Goal: Task Accomplishment & Management: Complete application form

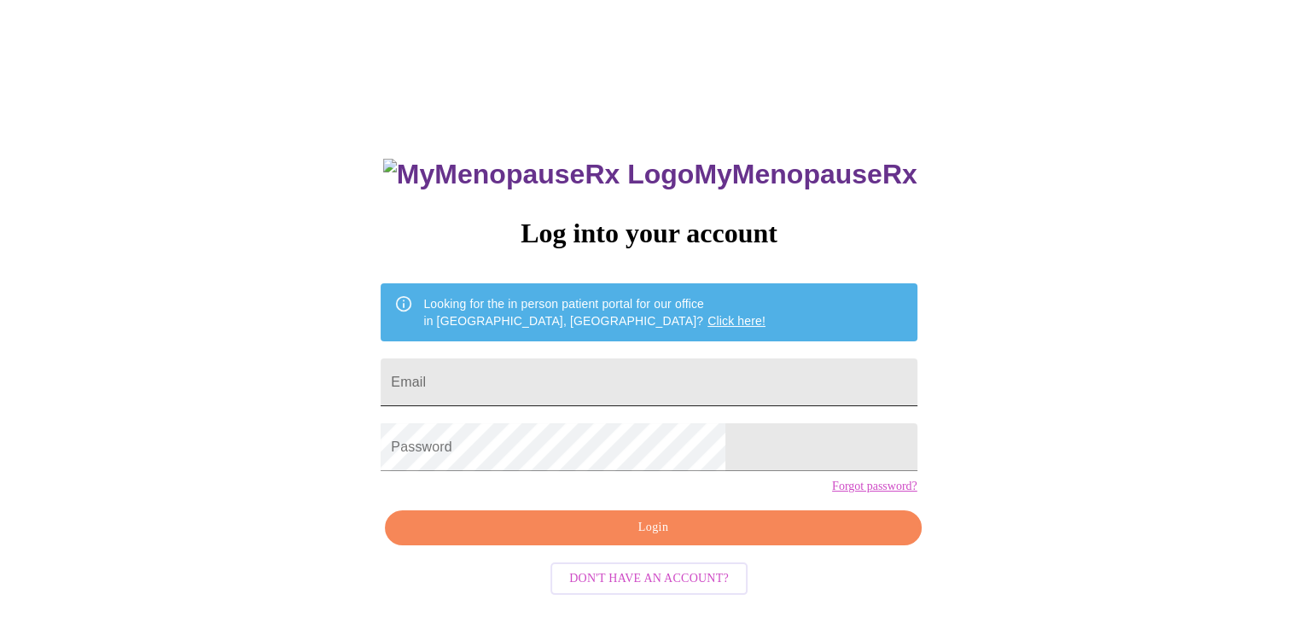
click at [600, 359] on input "Email" at bounding box center [649, 382] width 536 height 48
type input "[EMAIL_ADDRESS][DOMAIN_NAME]"
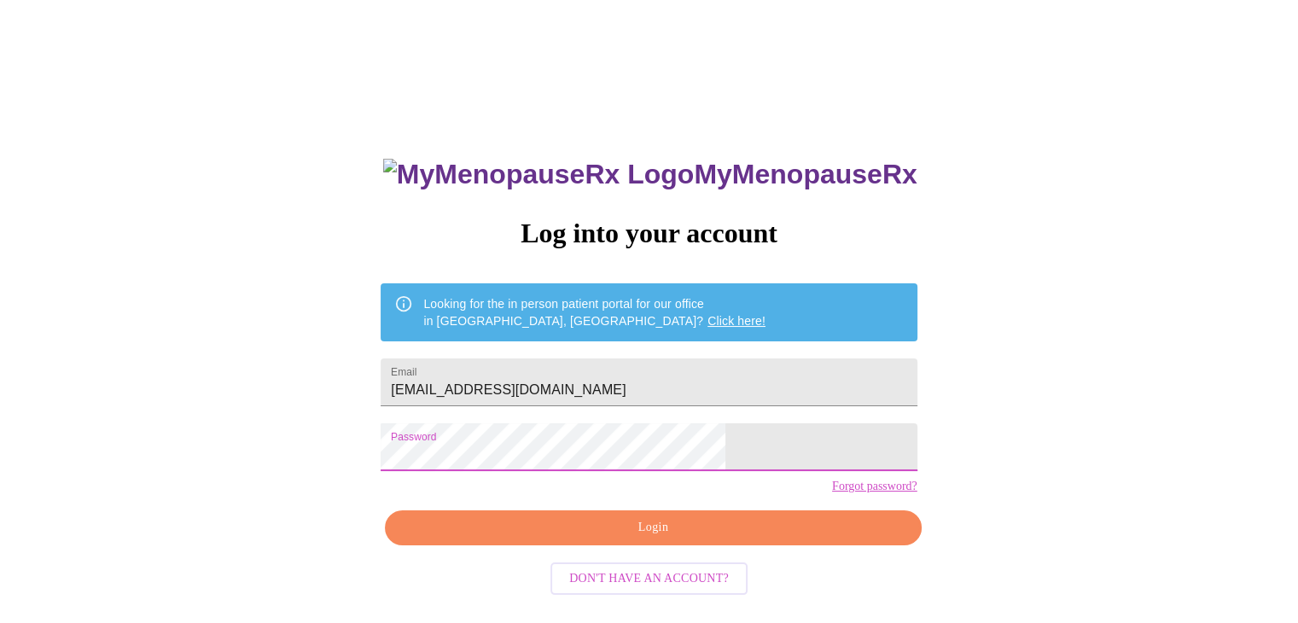
click at [619, 539] on span "Login" at bounding box center [653, 527] width 497 height 21
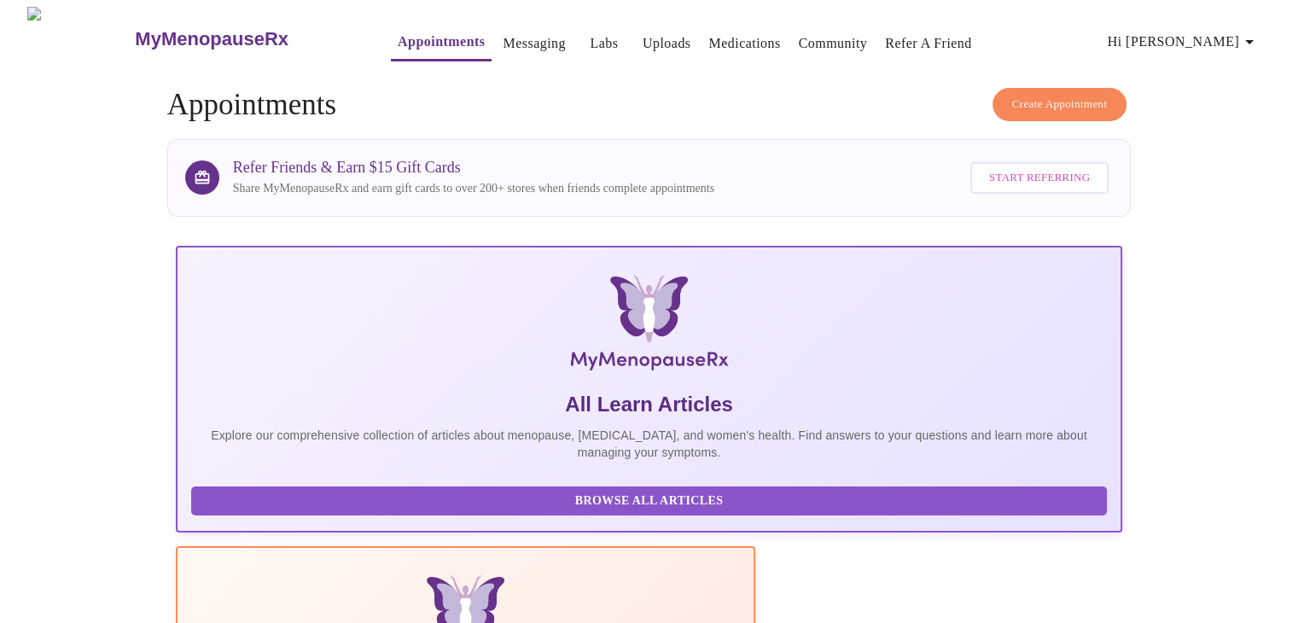
scroll to position [341, 0]
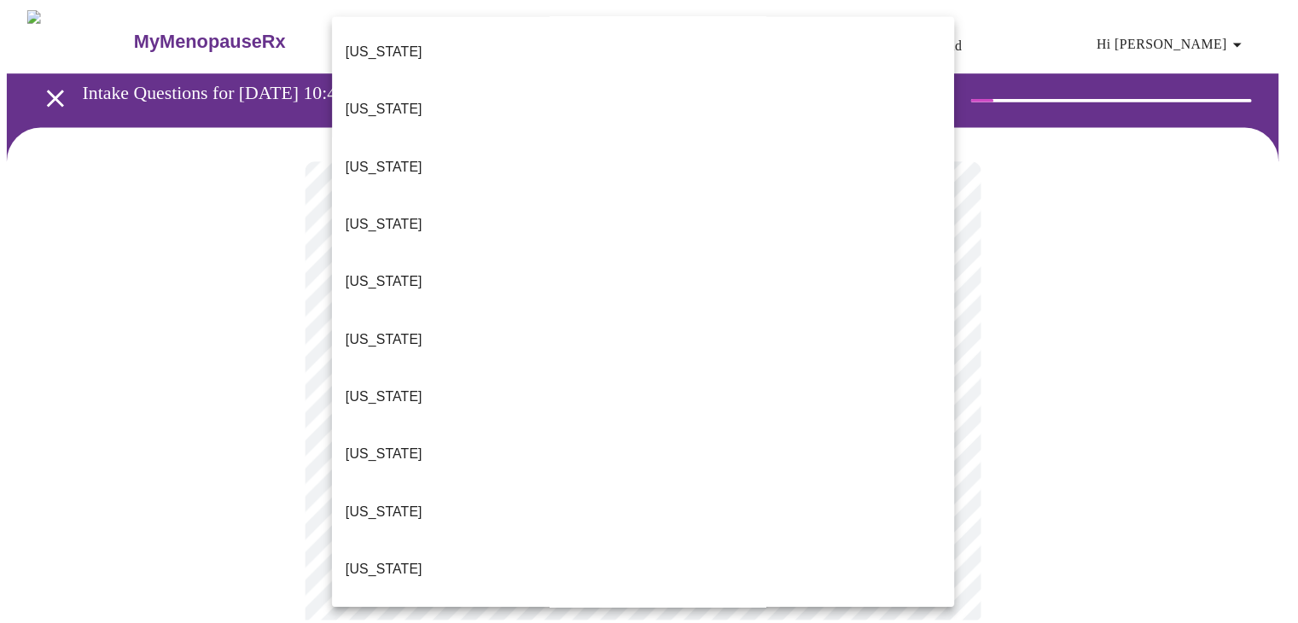
scroll to position [853, 0]
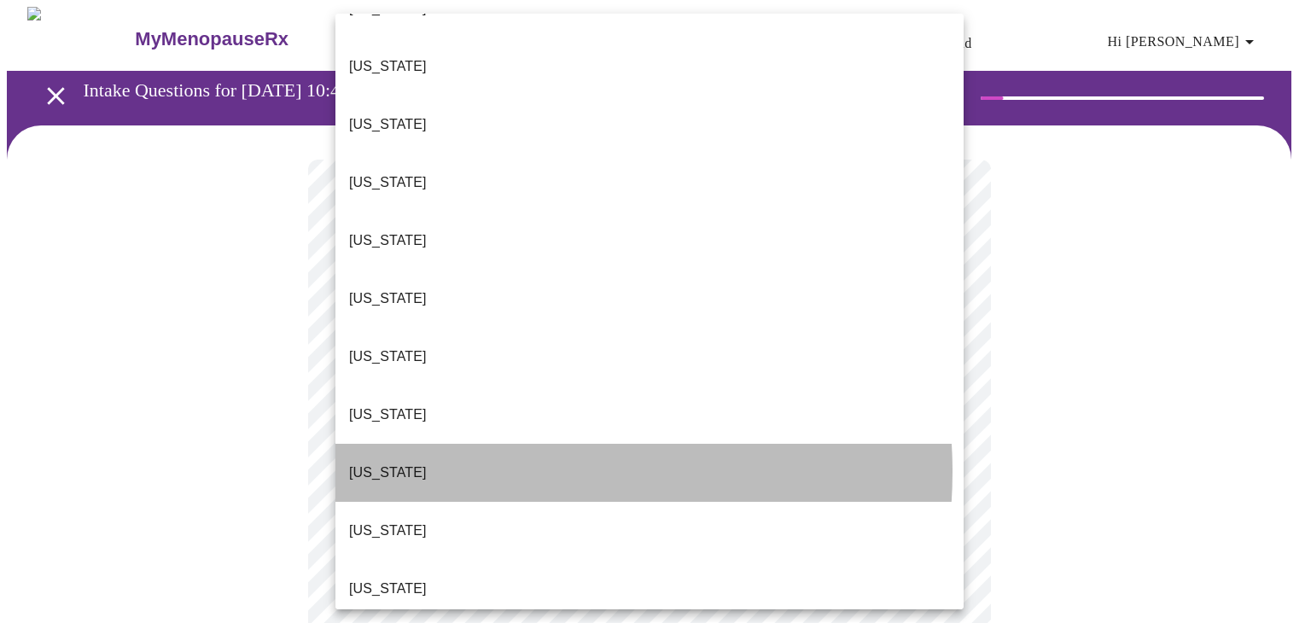
click at [505, 444] on li "[US_STATE]" at bounding box center [649, 473] width 628 height 58
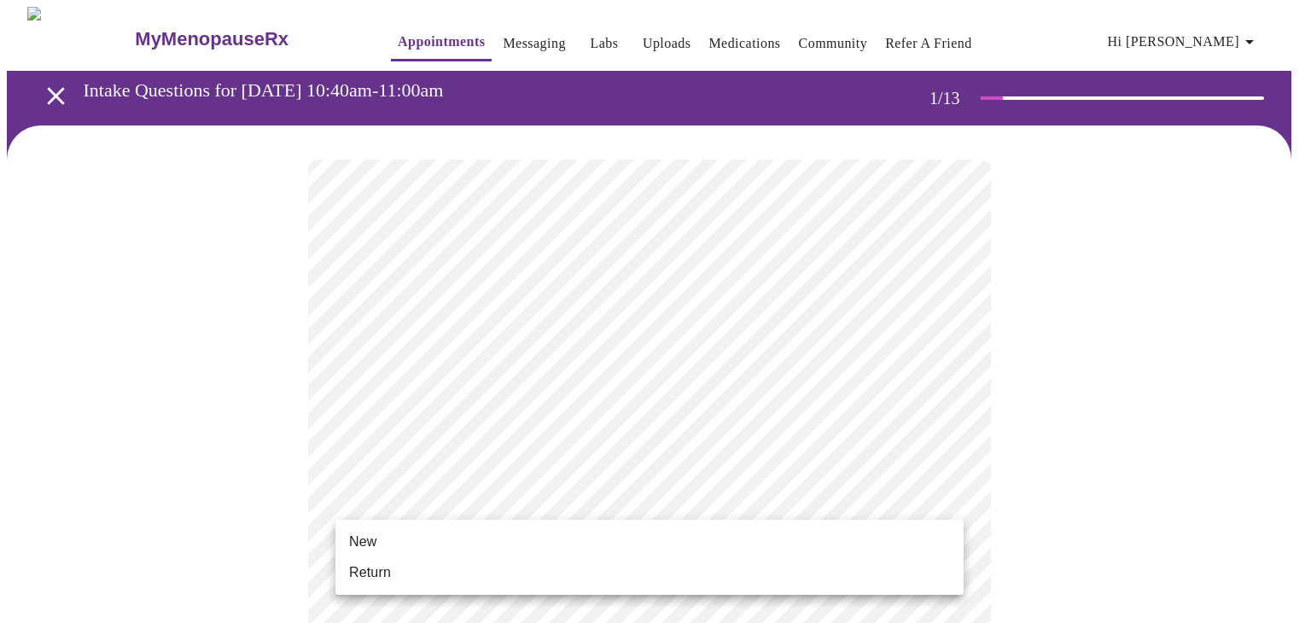
click at [497, 562] on li "Return" at bounding box center [649, 572] width 628 height 31
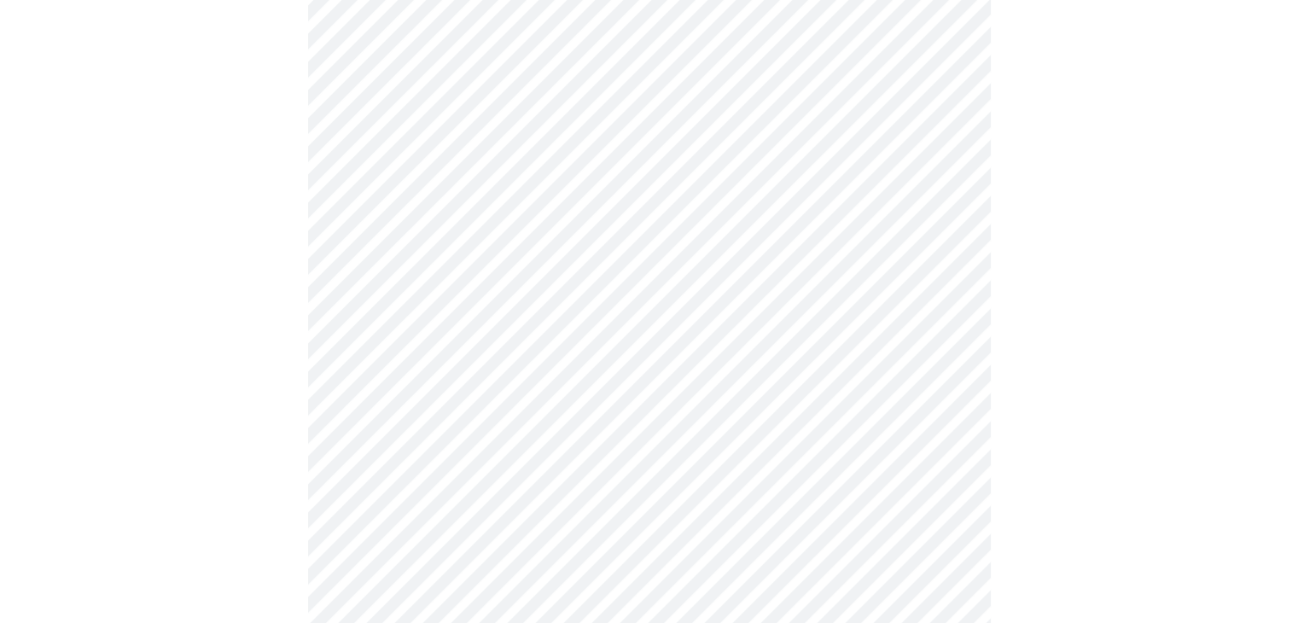
scroll to position [900, 0]
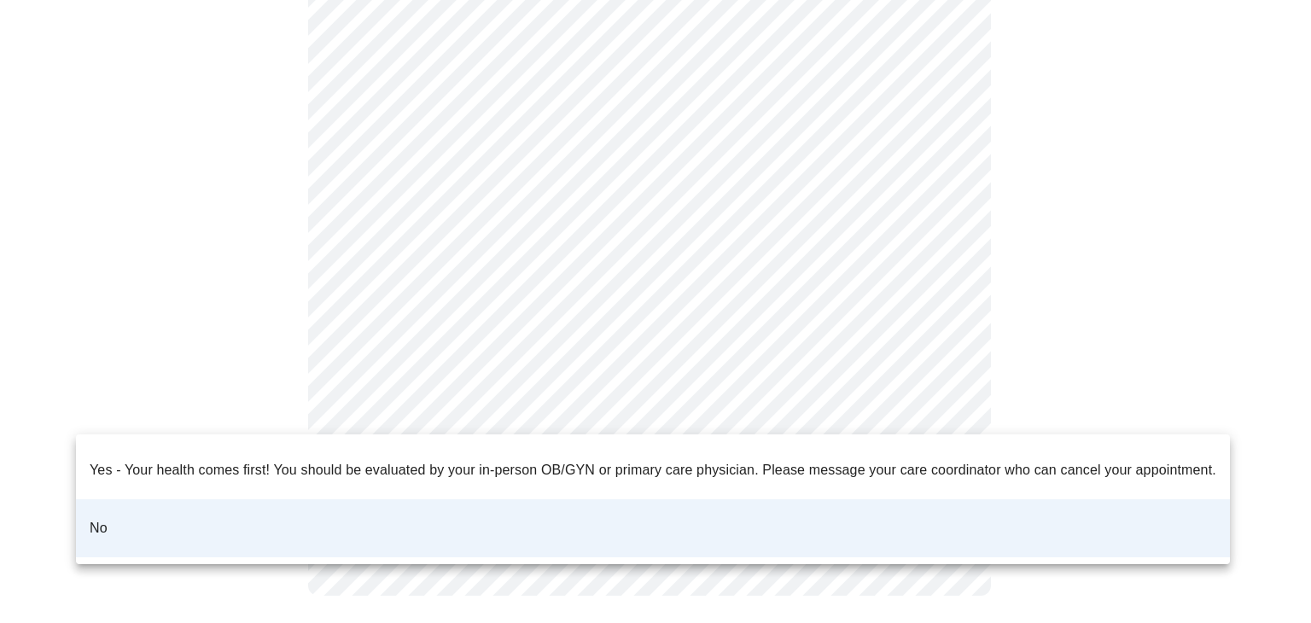
click at [918, 341] on div at bounding box center [655, 311] width 1311 height 623
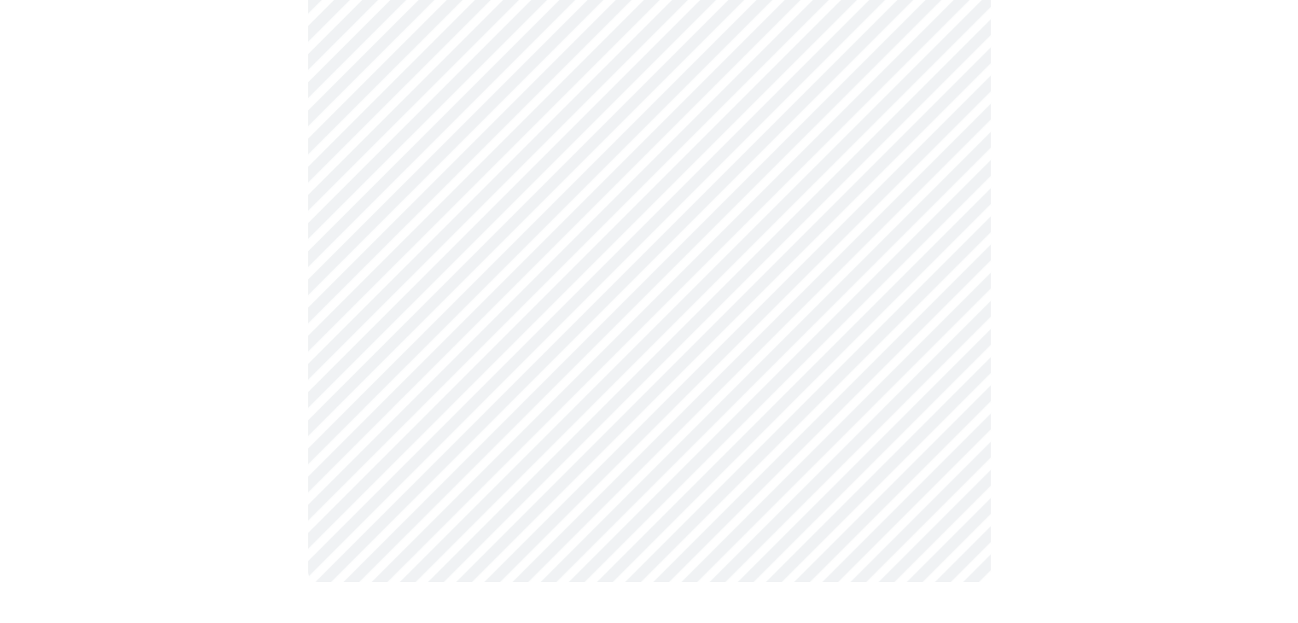
scroll to position [0, 0]
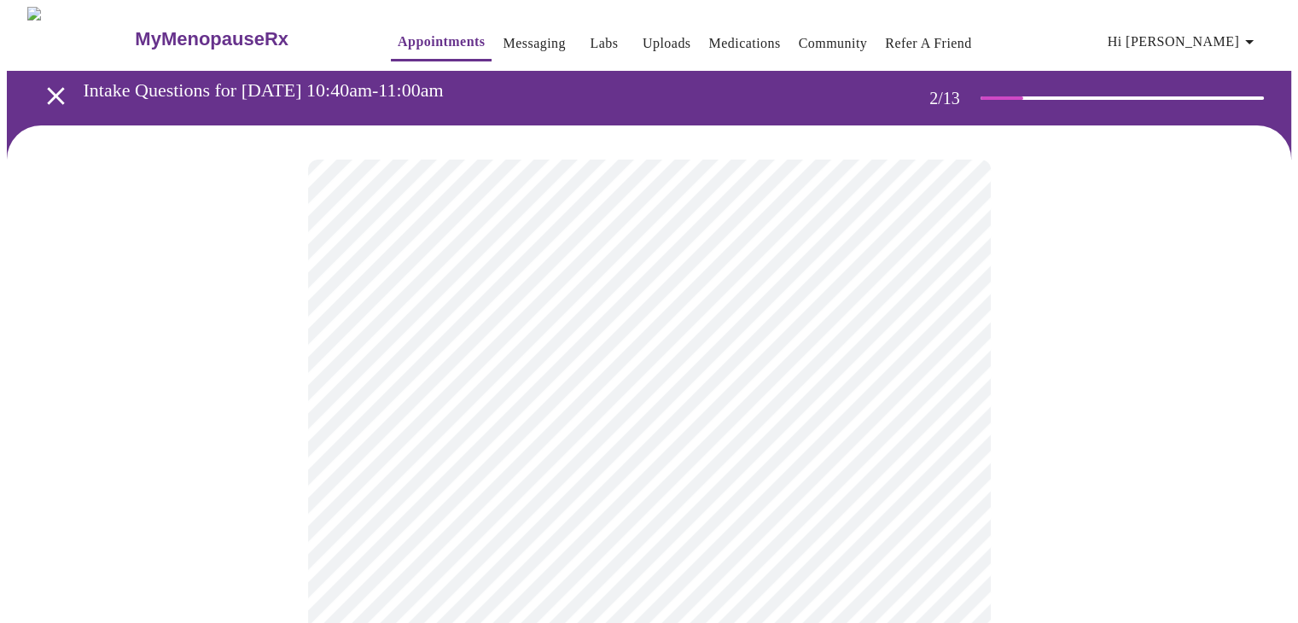
click at [859, 359] on body "MyMenopauseRx Appointments Messaging Labs Uploads Medications Community Refer a…" at bounding box center [649, 519] width 1284 height 1025
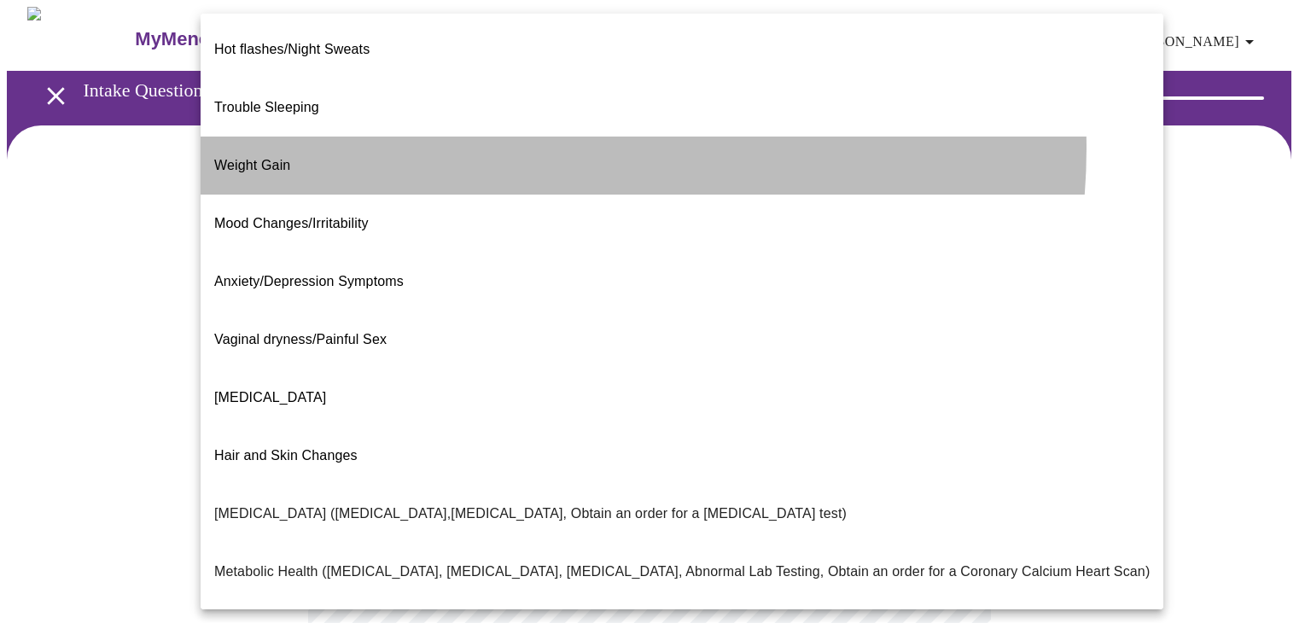
click at [512, 137] on li "Weight Gain" at bounding box center [682, 166] width 963 height 58
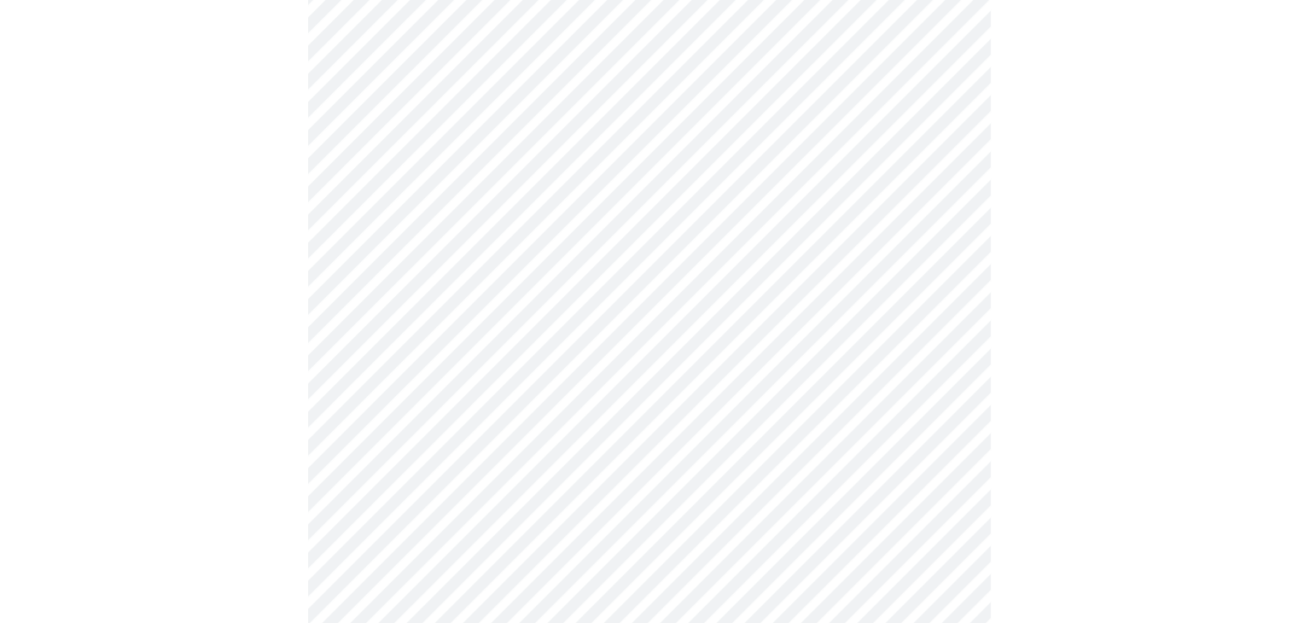
scroll to position [256, 0]
click at [814, 272] on body "MyMenopauseRx Appointments Messaging Labs Uploads Medications Community Refer a…" at bounding box center [649, 258] width 1284 height 1015
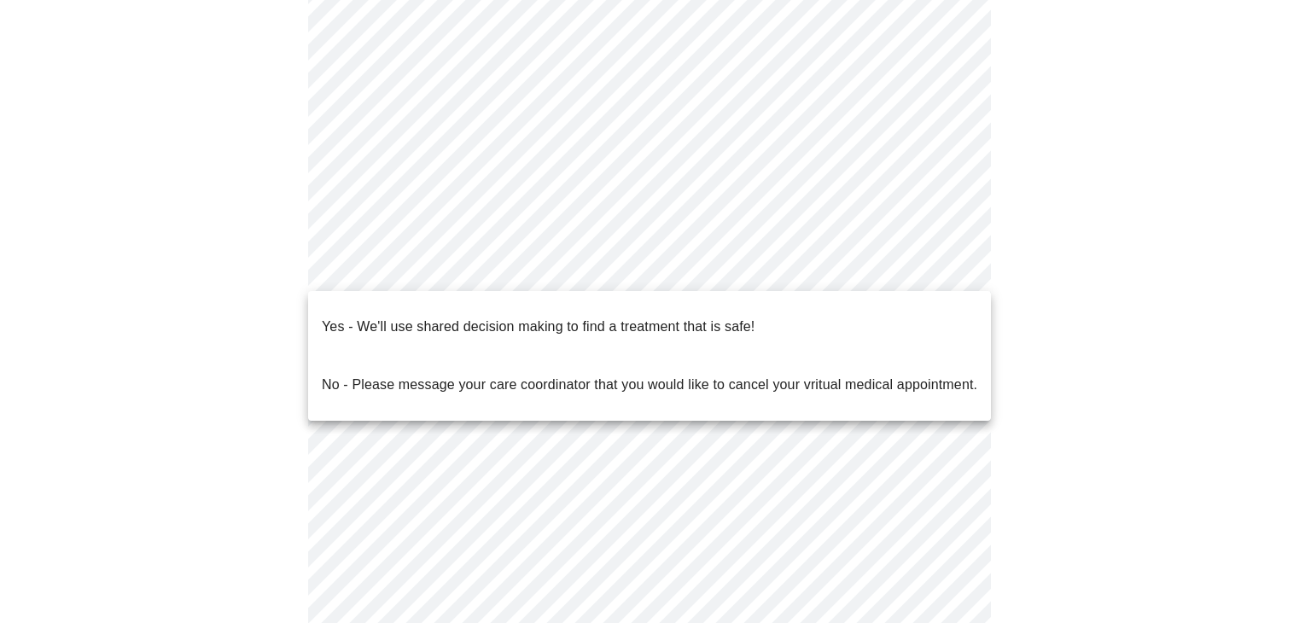
click at [1051, 297] on div at bounding box center [655, 311] width 1311 height 623
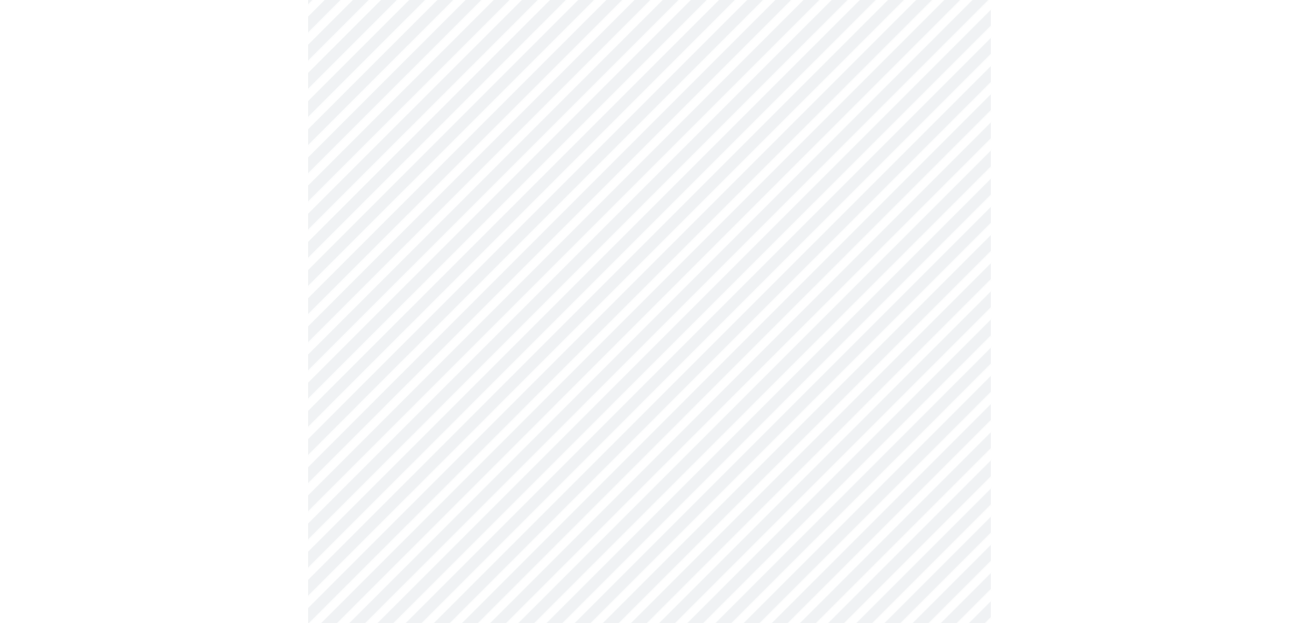
click at [816, 256] on body "MyMenopauseRx Appointments Messaging Labs Uploads Medications Community Refer a…" at bounding box center [649, 258] width 1284 height 1015
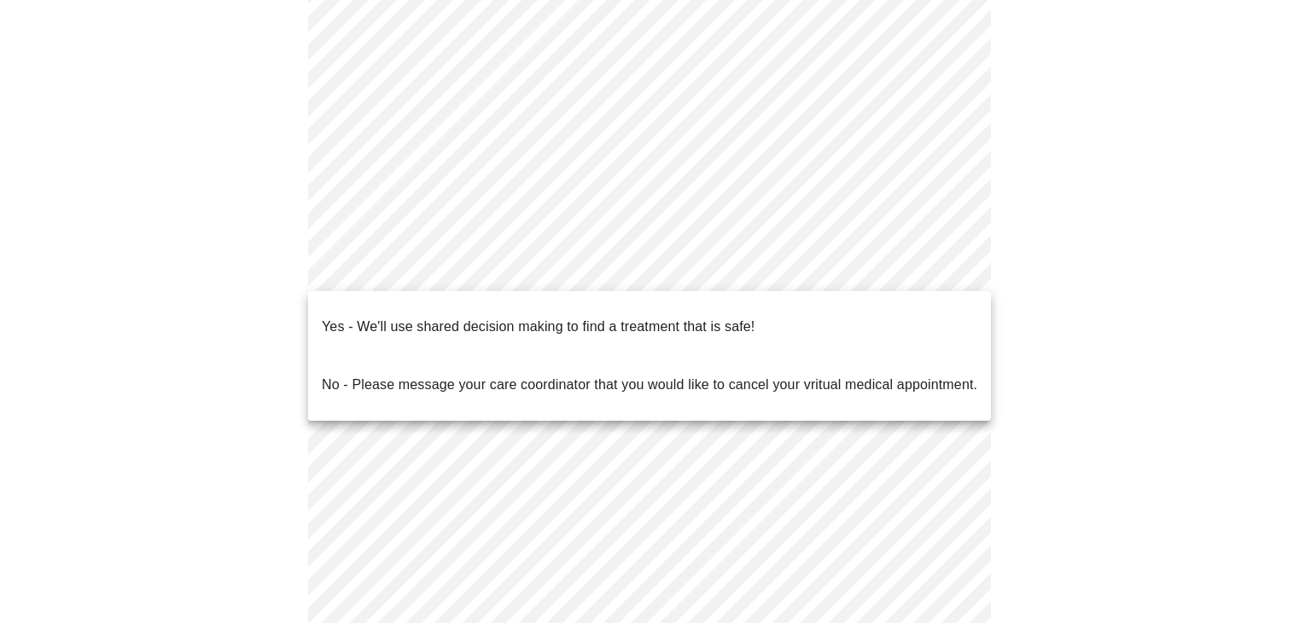
click at [658, 317] on p "Yes - We'll use shared decision making to find a treatment that is safe!" at bounding box center [538, 327] width 433 height 20
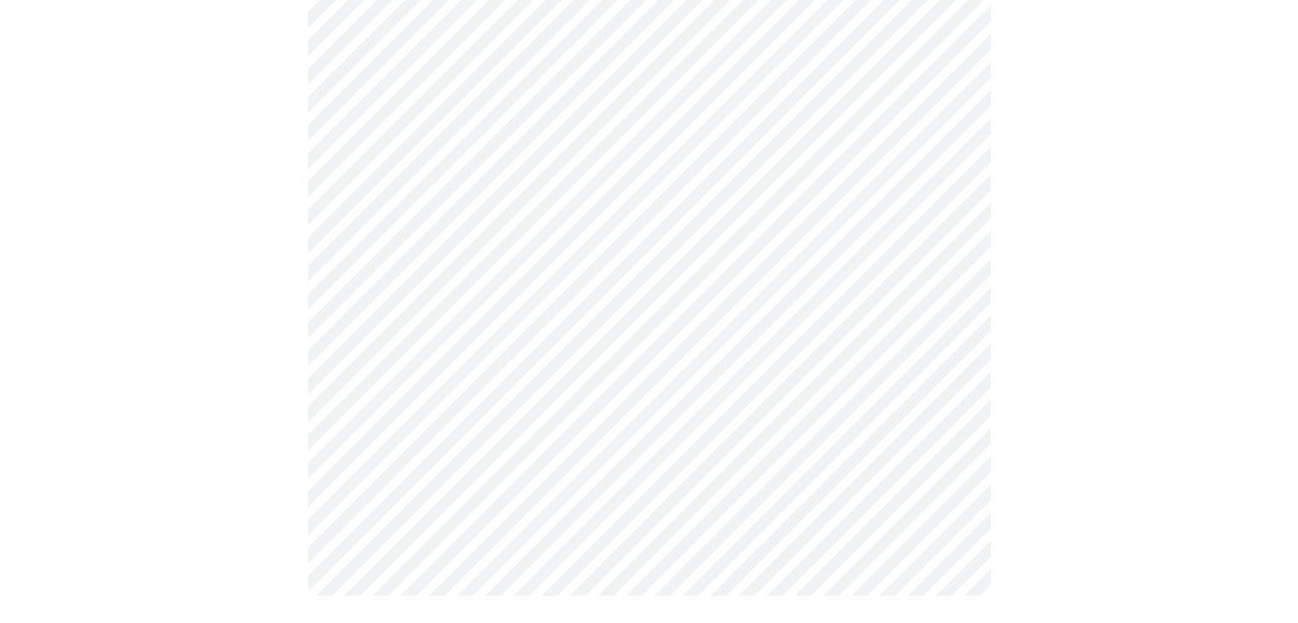
scroll to position [0, 0]
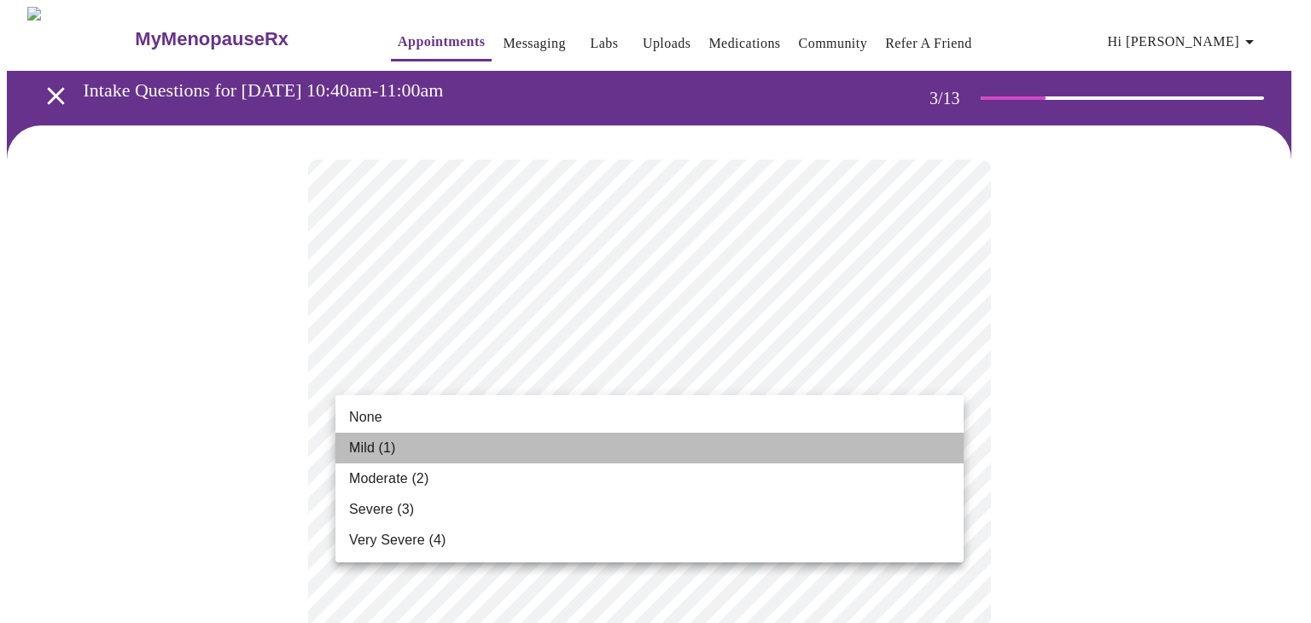
click at [629, 435] on li "Mild (1)" at bounding box center [649, 448] width 628 height 31
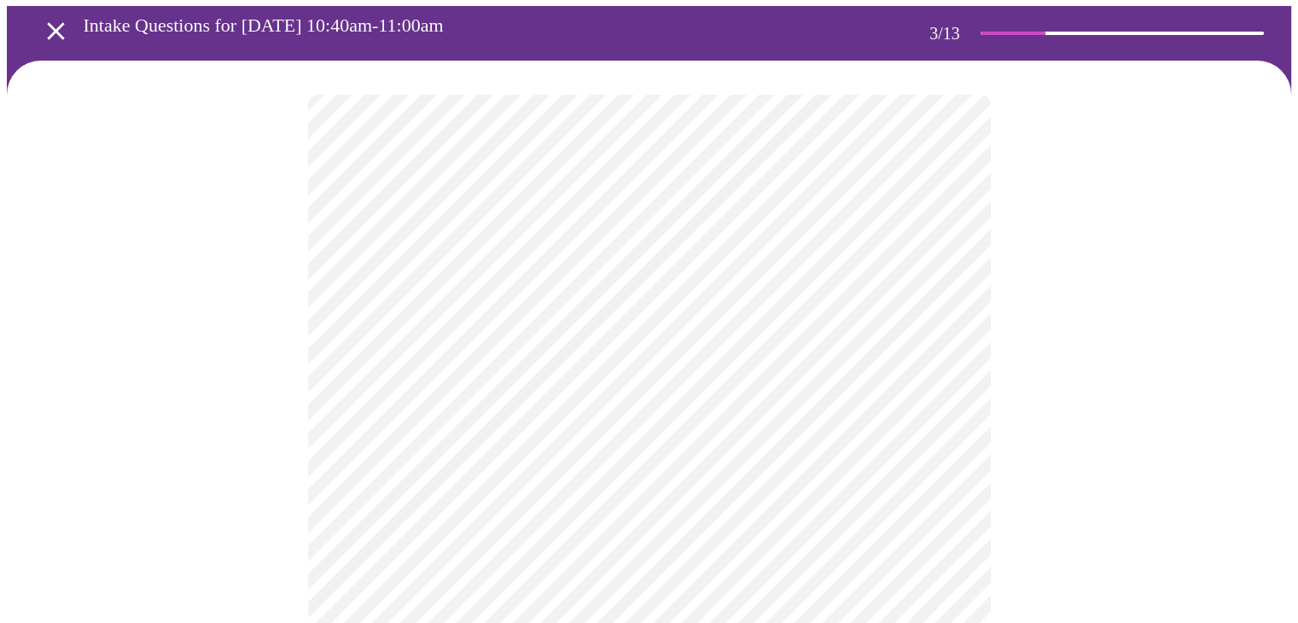
scroll to position [171, 0]
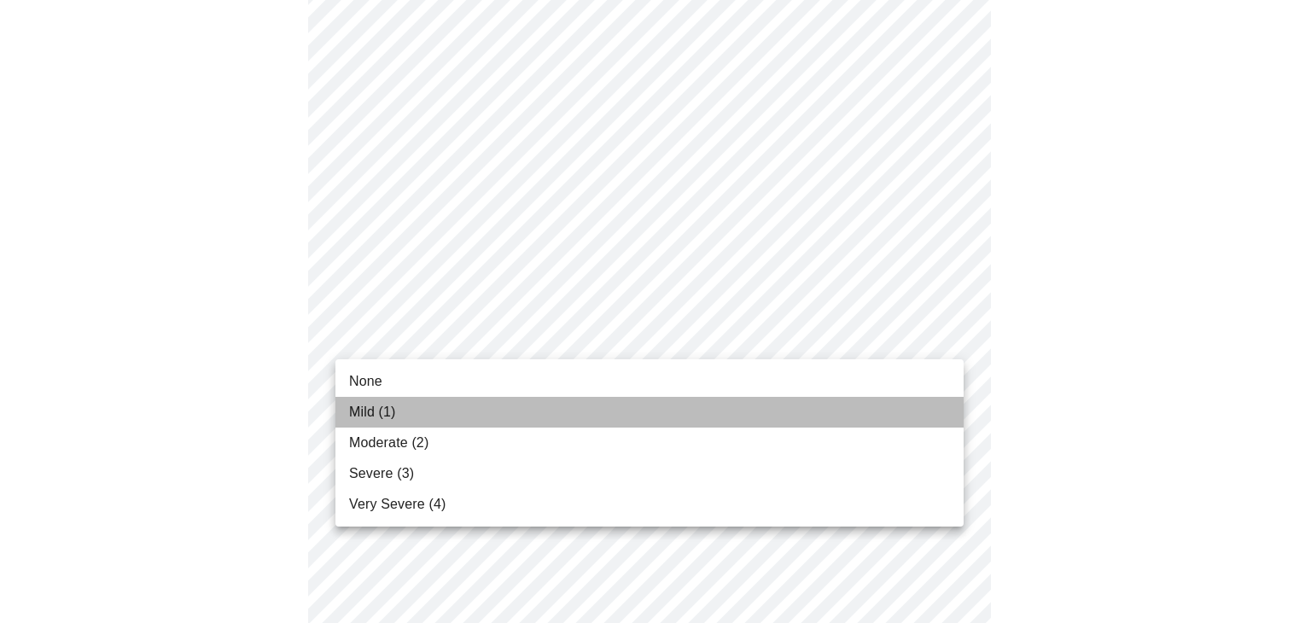
click at [668, 397] on li "Mild (1)" at bounding box center [649, 412] width 628 height 31
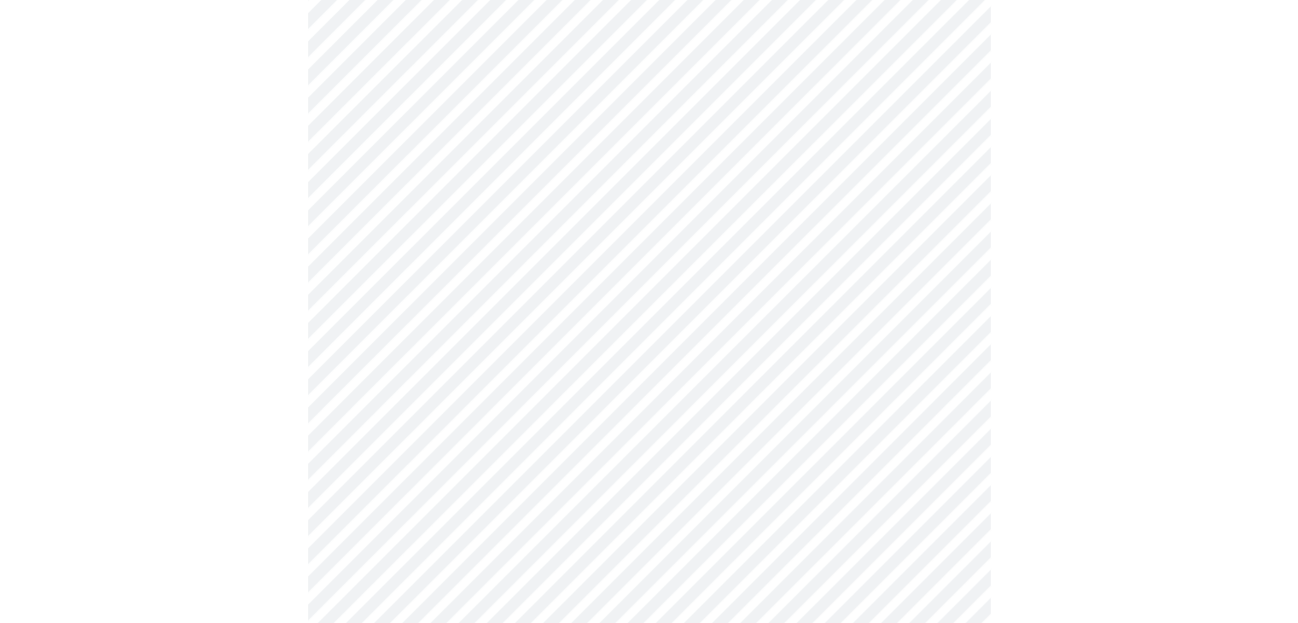
scroll to position [256, 0]
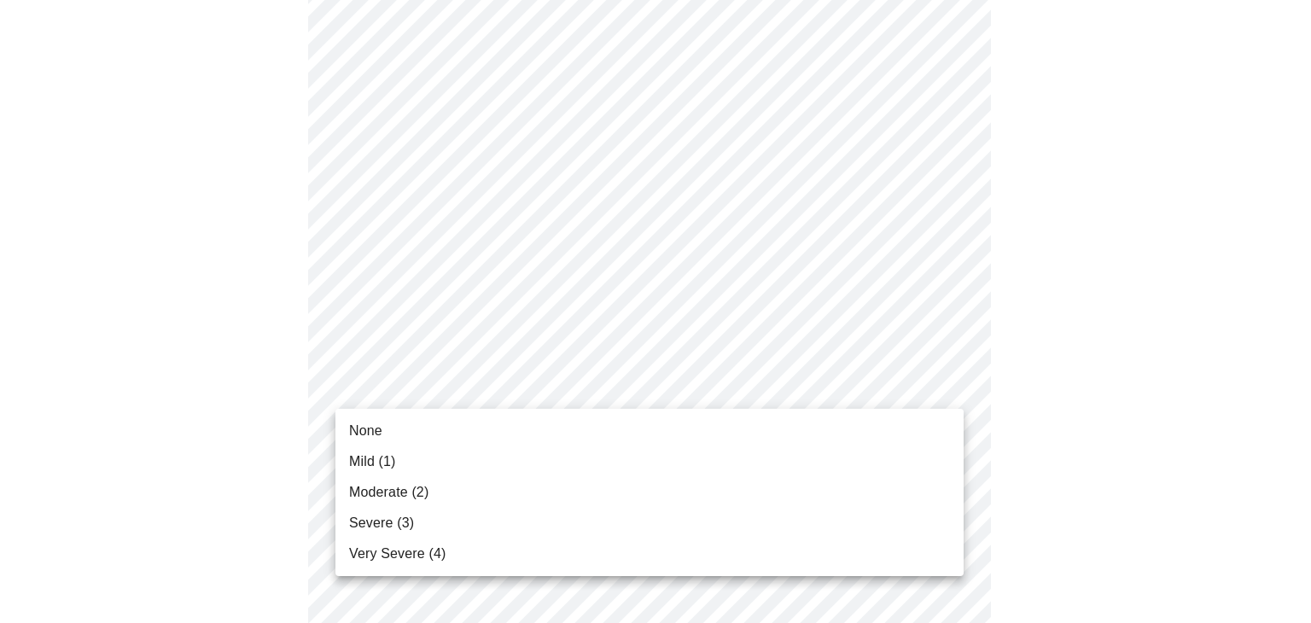
click at [574, 483] on li "Moderate (2)" at bounding box center [649, 492] width 628 height 31
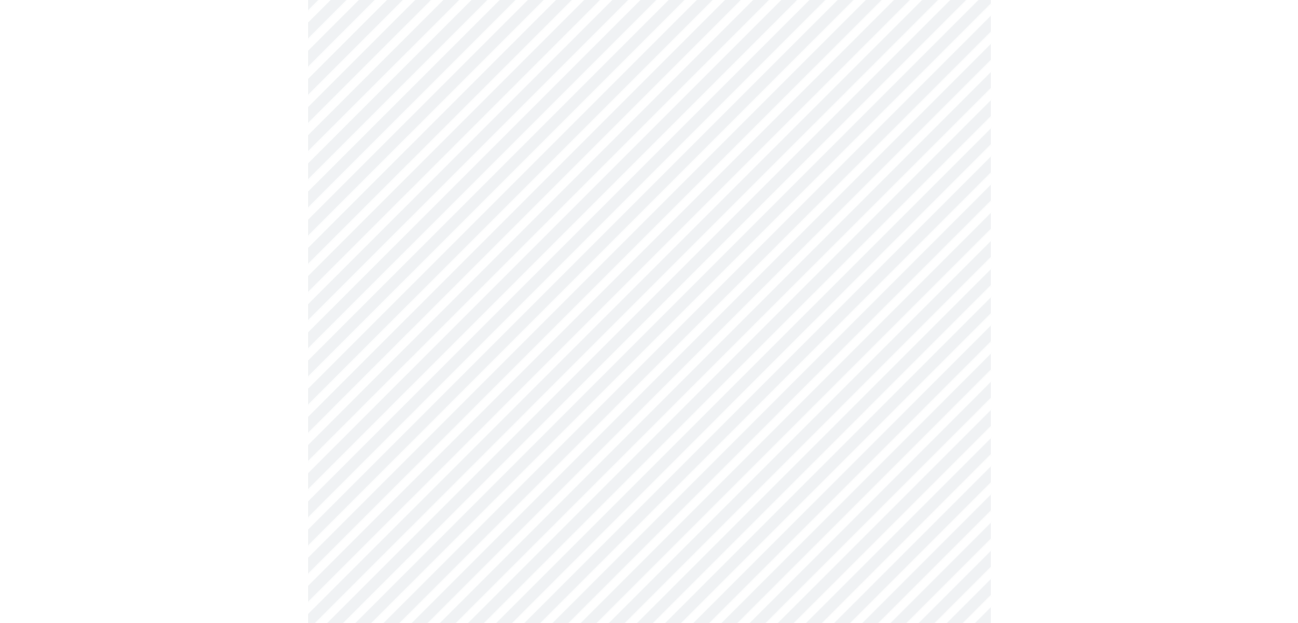
scroll to position [427, 0]
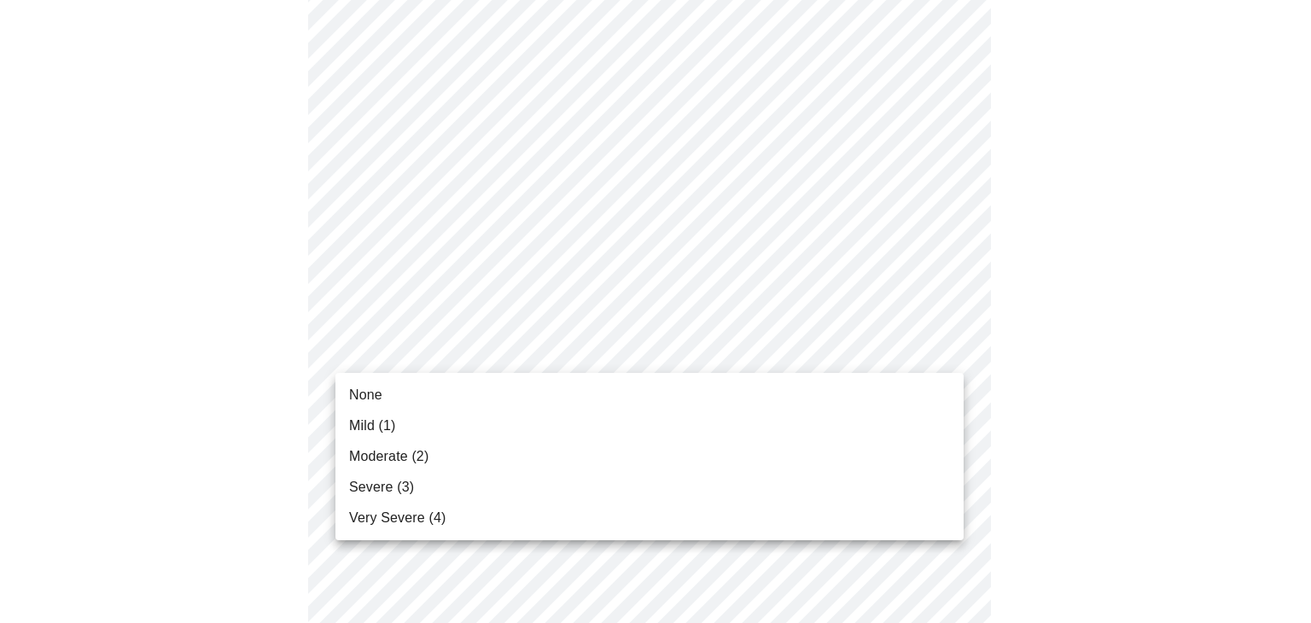
click at [631, 421] on li "Mild (1)" at bounding box center [649, 426] width 628 height 31
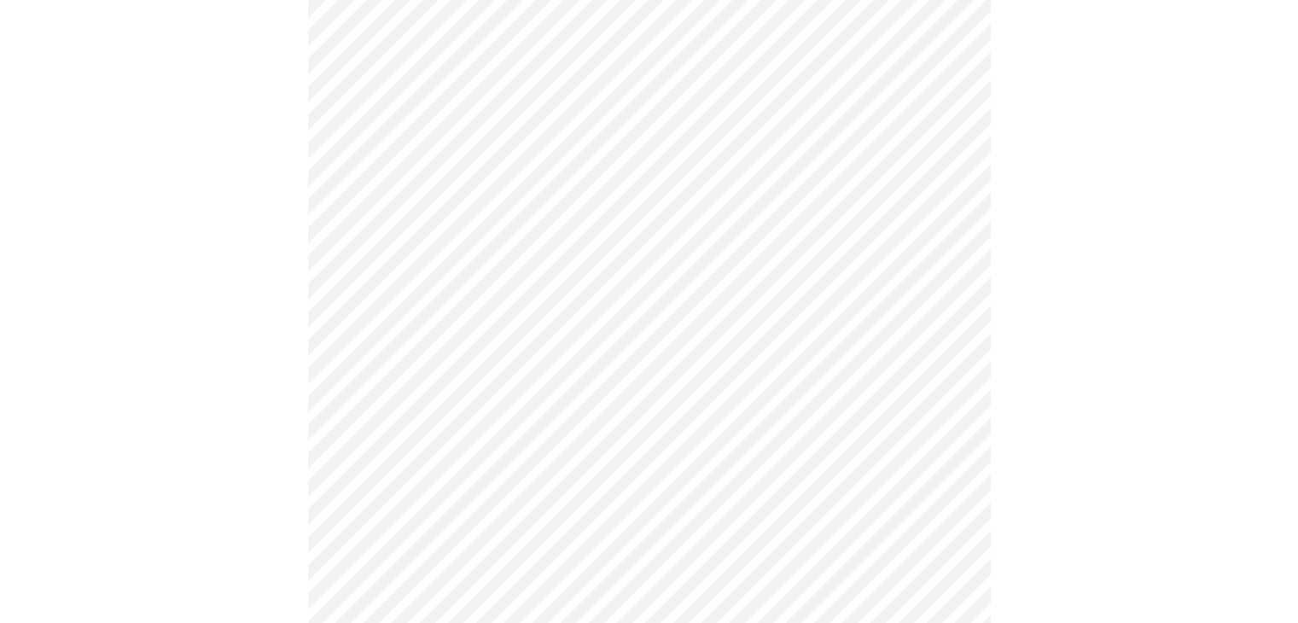
scroll to position [597, 0]
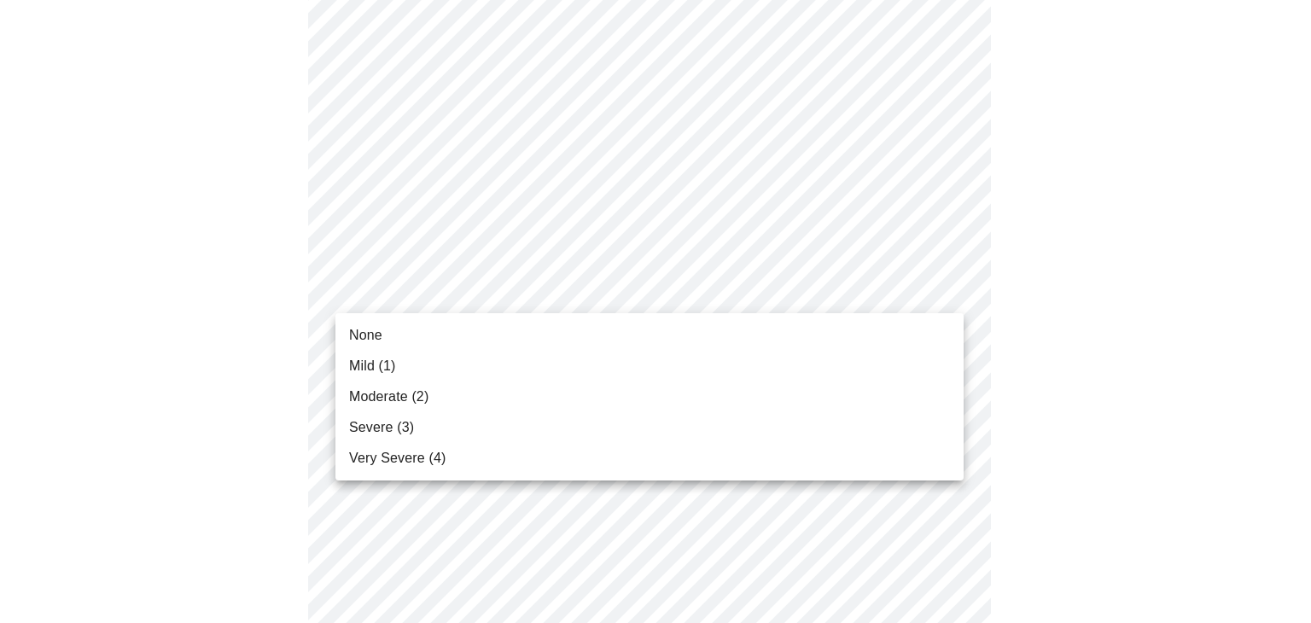
click at [761, 301] on body "MyMenopauseRx Appointments Messaging Labs Uploads Medications Community Refer a…" at bounding box center [655, 496] width 1297 height 2174
click at [662, 357] on li "Mild (1)" at bounding box center [649, 366] width 628 height 31
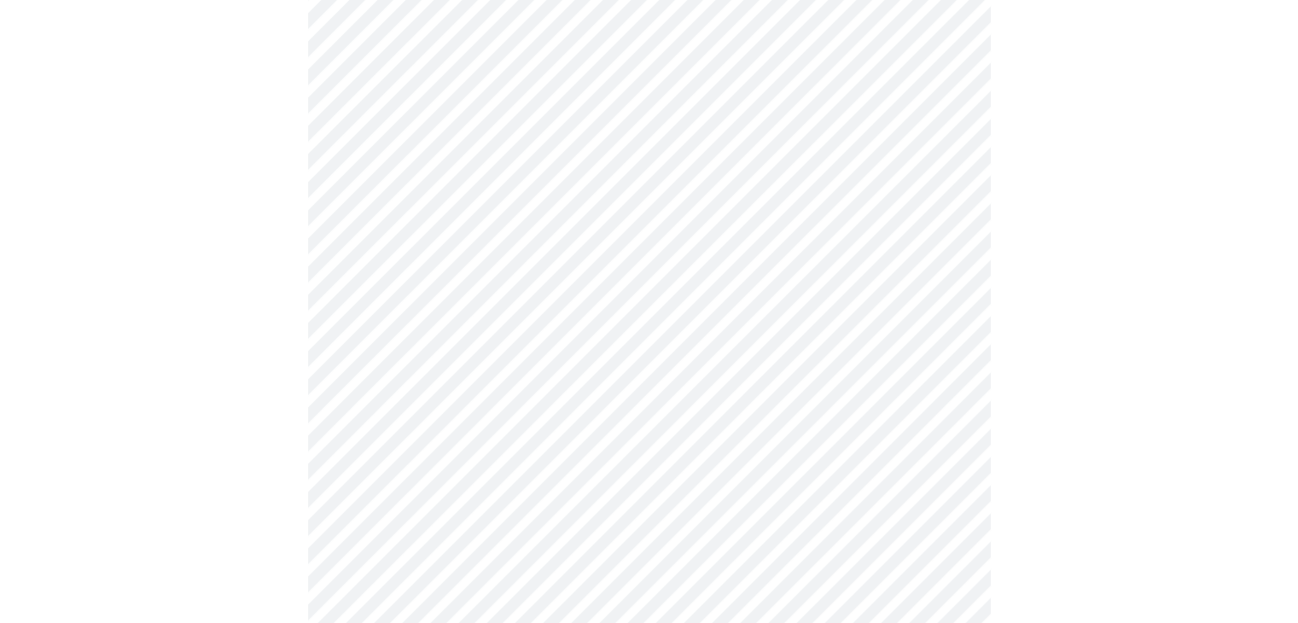
scroll to position [683, 0]
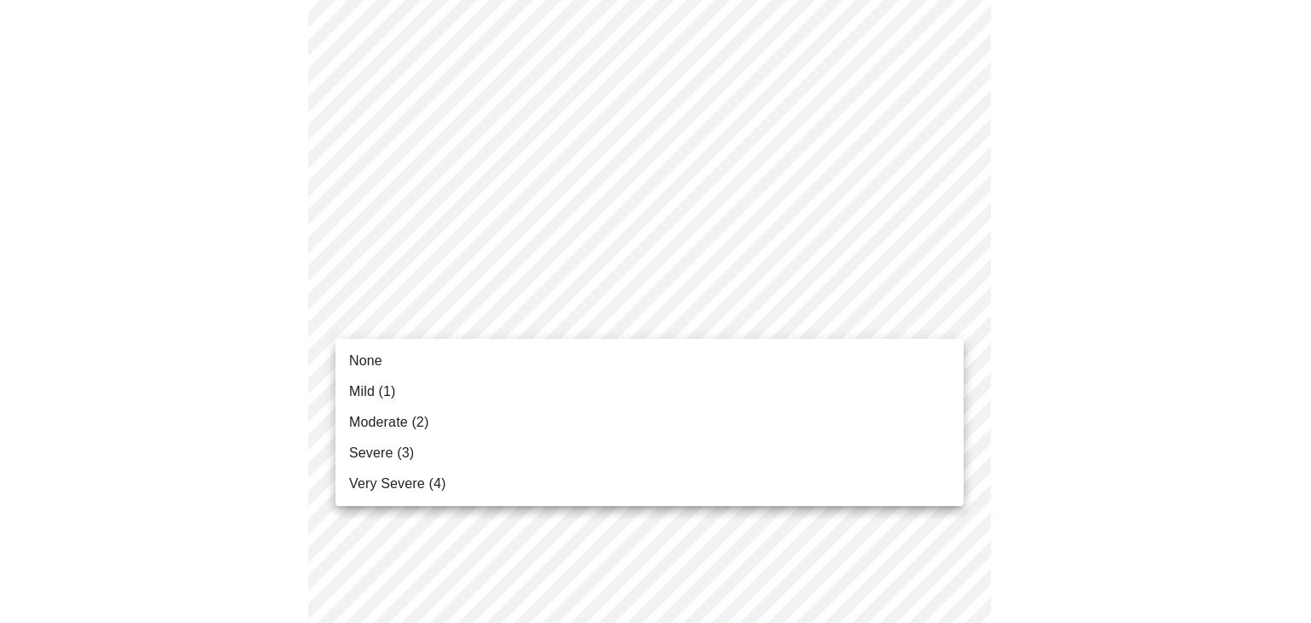
click at [788, 320] on body "MyMenopauseRx Appointments Messaging Labs Uploads Medications Community Refer a…" at bounding box center [655, 399] width 1297 height 2150
drag, startPoint x: 655, startPoint y: 393, endPoint x: 871, endPoint y: 397, distance: 215.1
click at [655, 391] on li "Mild (1)" at bounding box center [649, 391] width 628 height 31
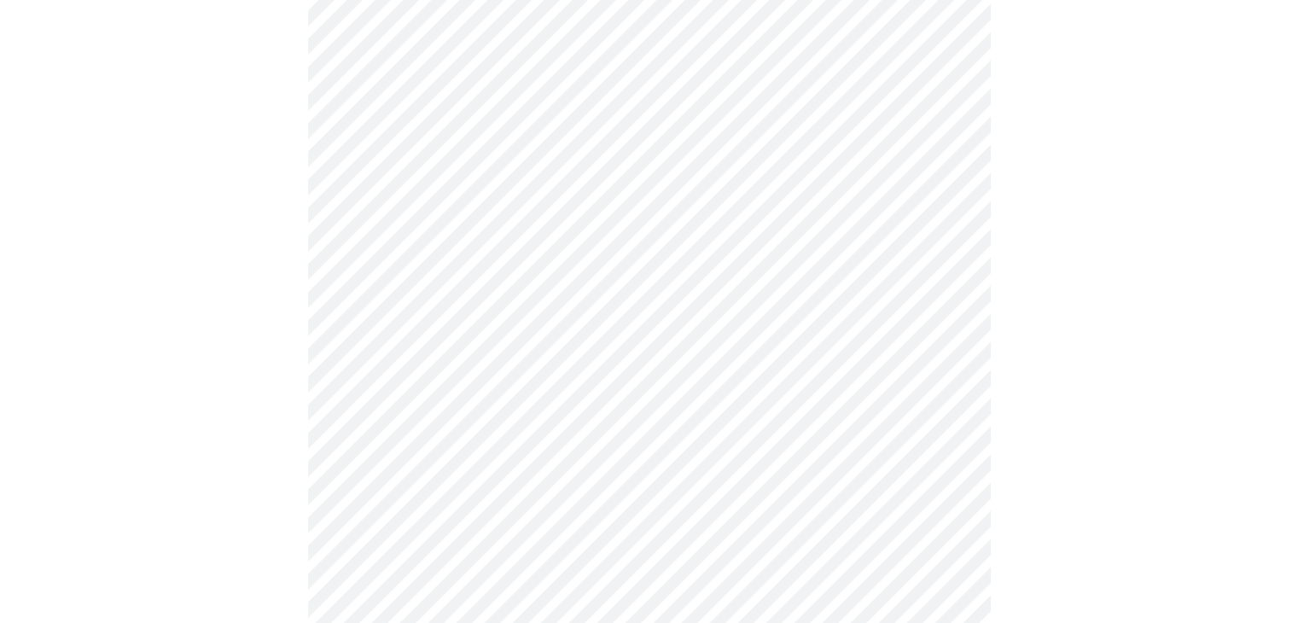
scroll to position [939, 0]
click at [764, 201] on body "MyMenopauseRx Appointments Messaging Labs Uploads Medications Community Refer a…" at bounding box center [649, 131] width 1284 height 2126
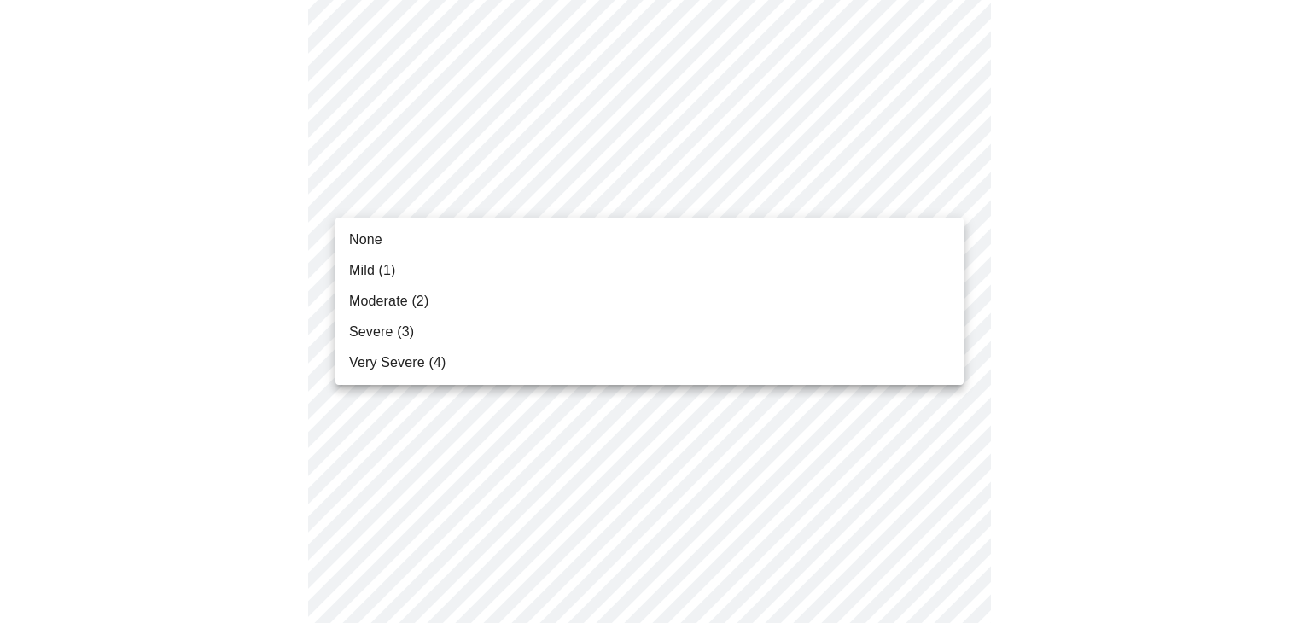
click at [645, 294] on li "Moderate (2)" at bounding box center [649, 301] width 628 height 31
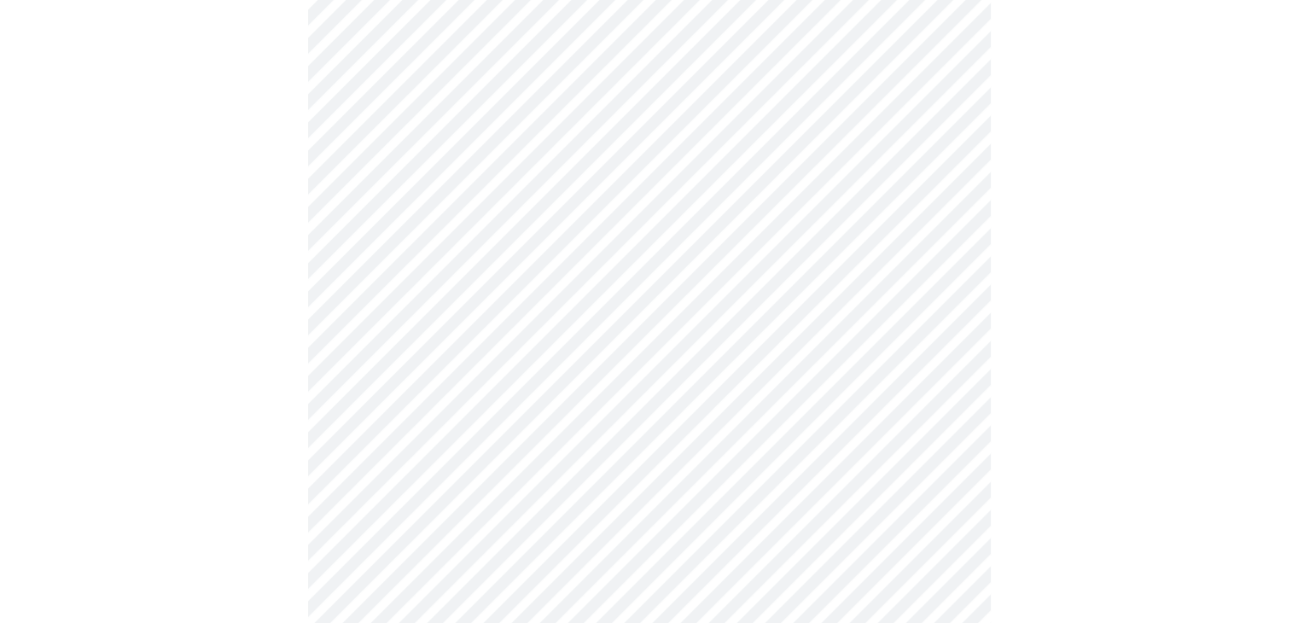
click at [816, 324] on body "MyMenopauseRx Appointments Messaging Labs Uploads Medications Community Refer a…" at bounding box center [649, 119] width 1284 height 2102
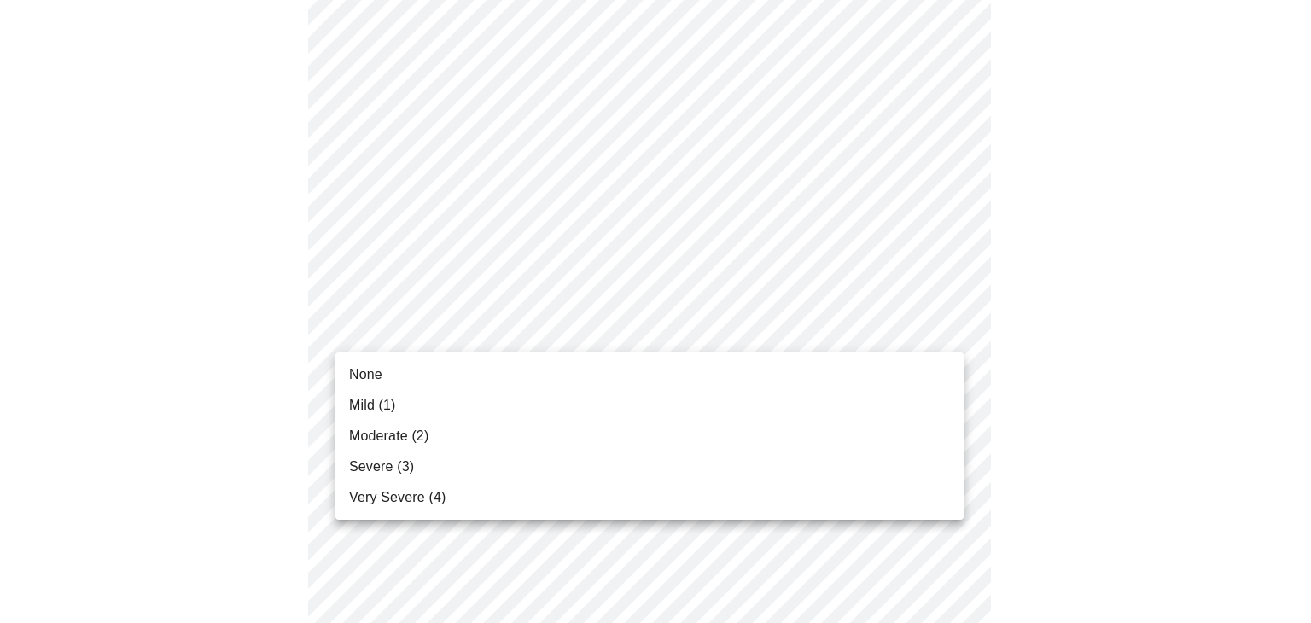
click at [659, 386] on li "None" at bounding box center [649, 374] width 628 height 31
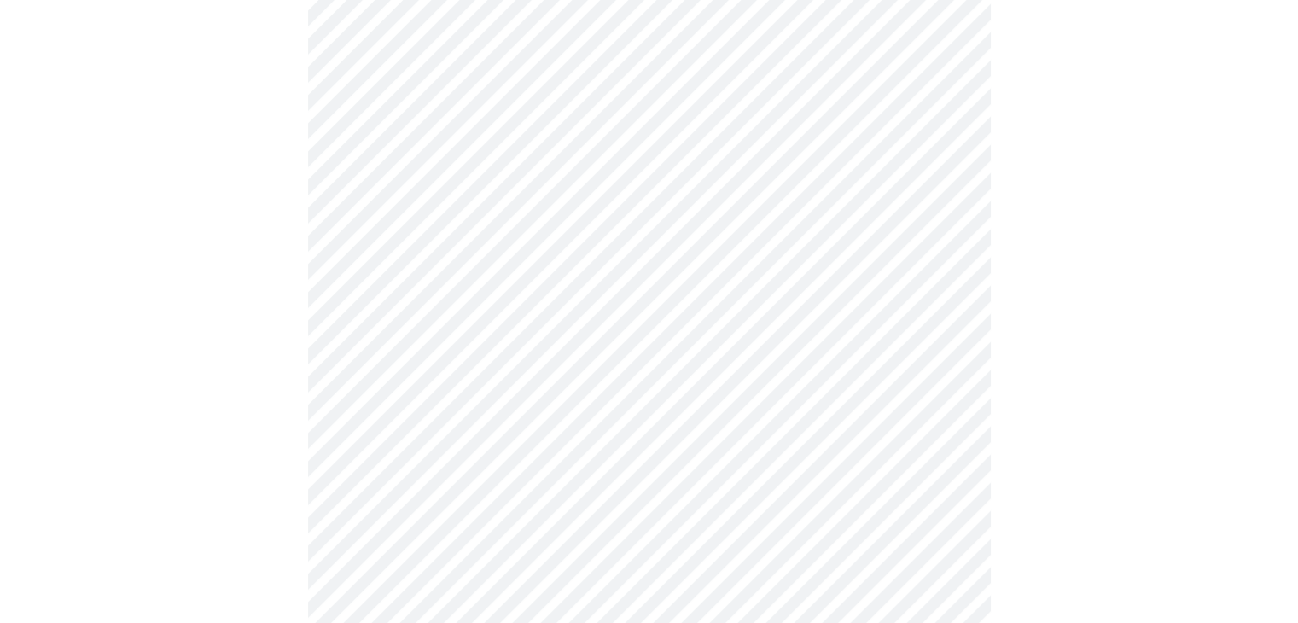
scroll to position [1024, 0]
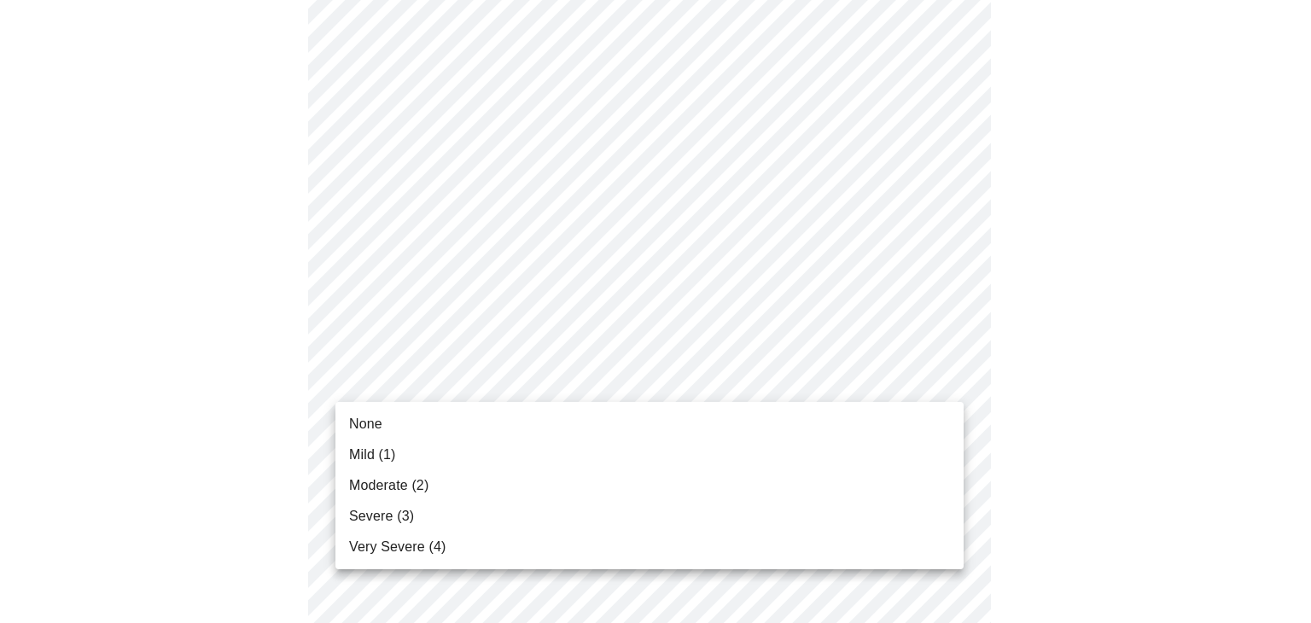
click at [714, 379] on body "MyMenopauseRx Appointments Messaging Labs Uploads Medications Community Refer a…" at bounding box center [655, 22] width 1297 height 2078
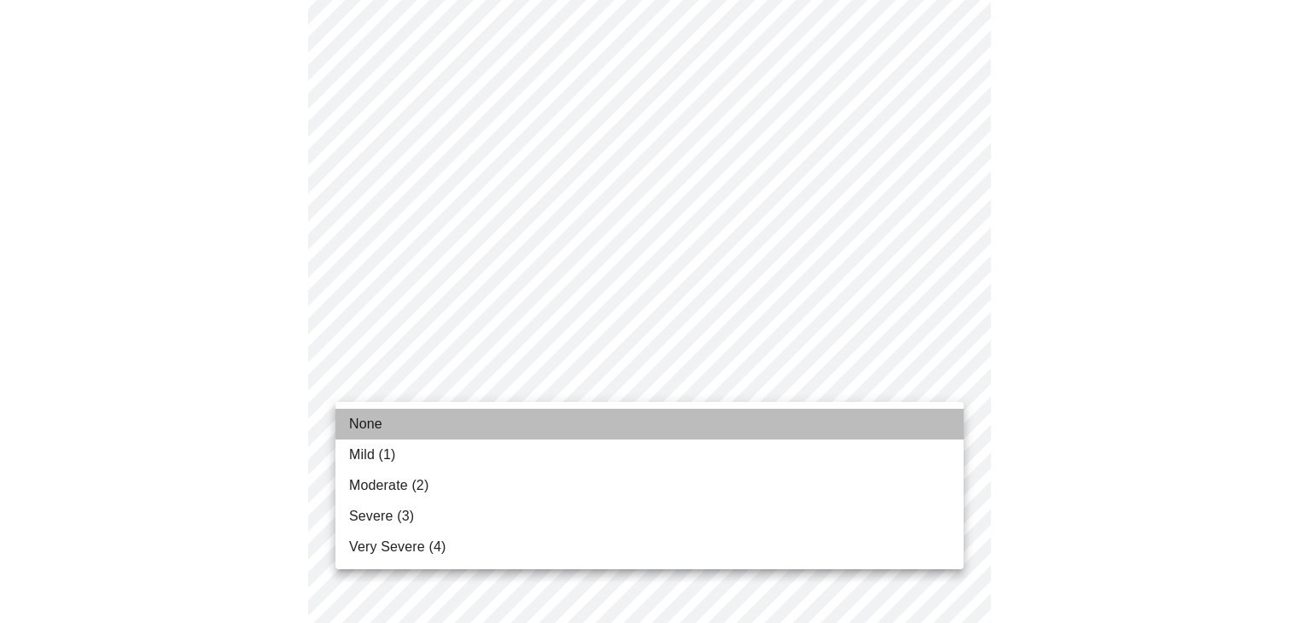
click at [618, 419] on li "None" at bounding box center [649, 424] width 628 height 31
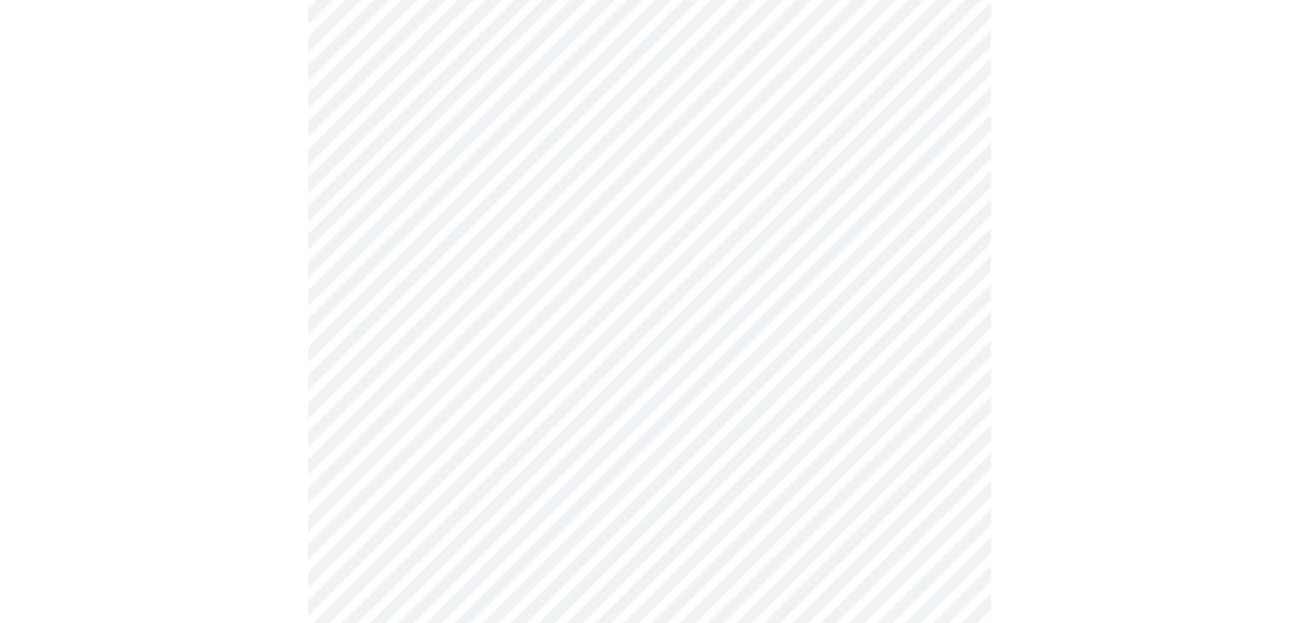
scroll to position [1195, 0]
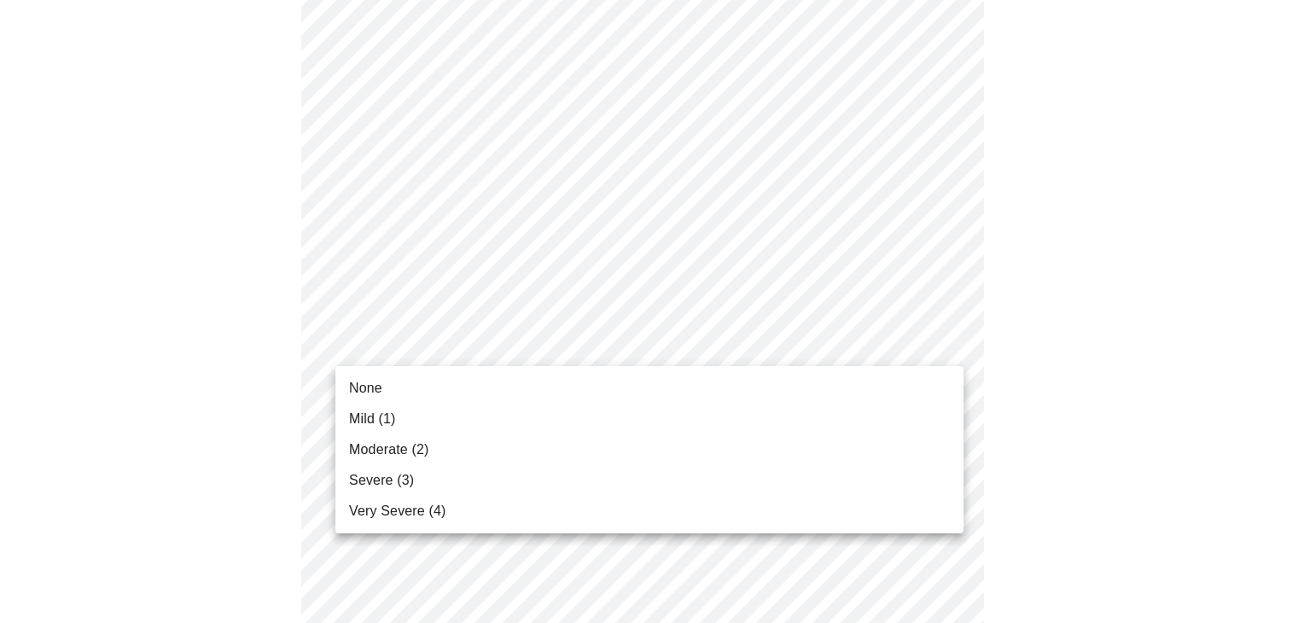
click at [663, 391] on li "None" at bounding box center [649, 388] width 628 height 31
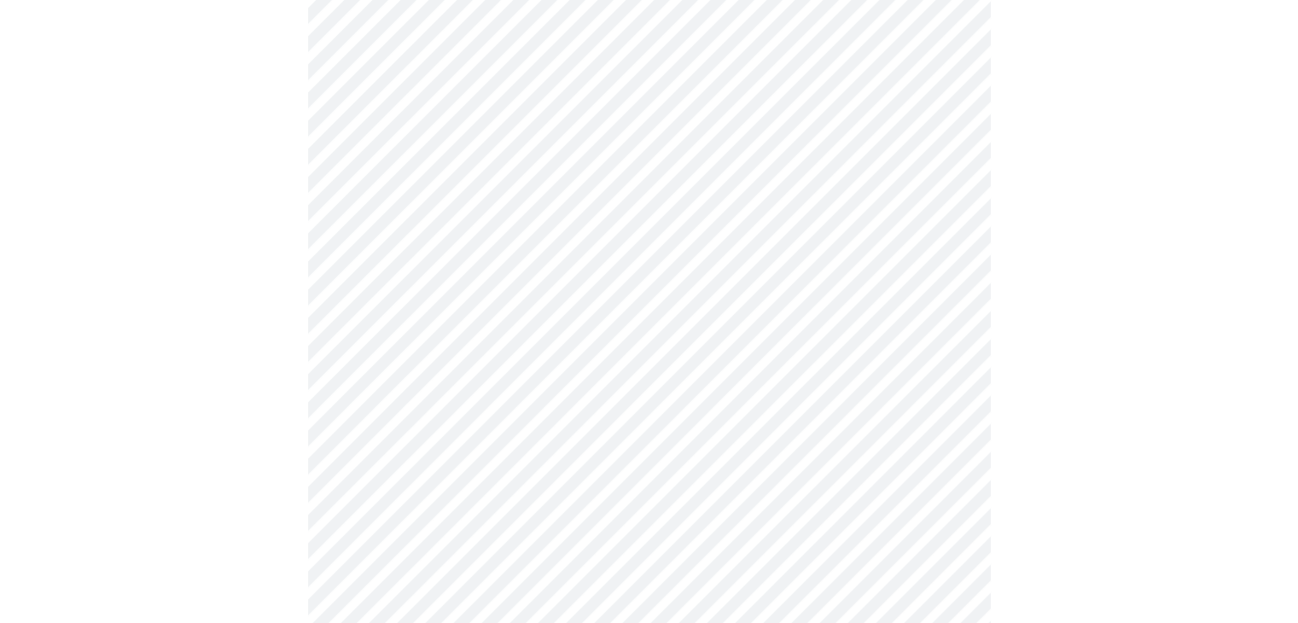
scroll to position [1280, 0]
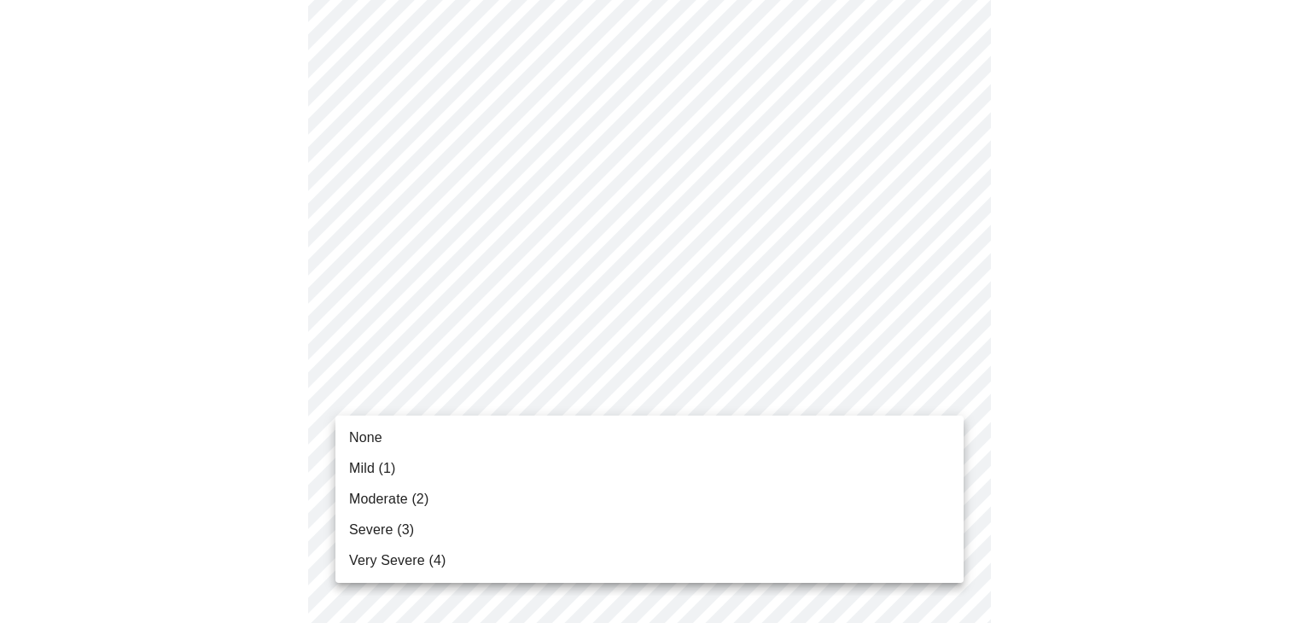
click at [693, 431] on li "None" at bounding box center [649, 437] width 628 height 31
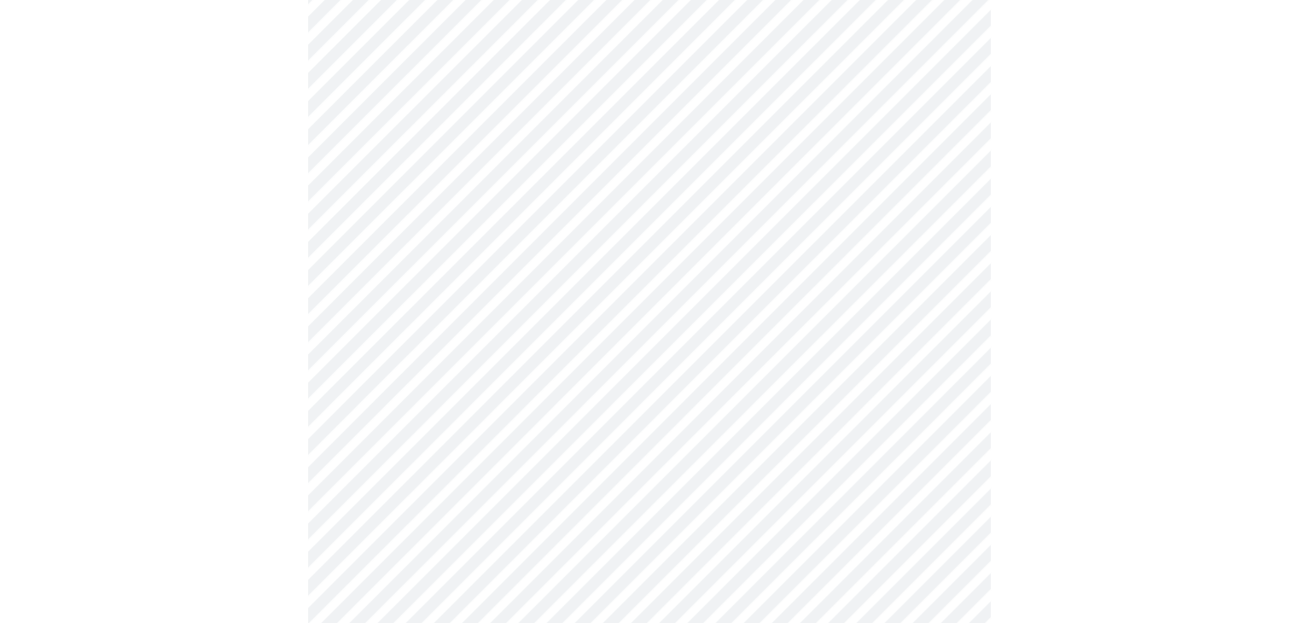
scroll to position [512, 0]
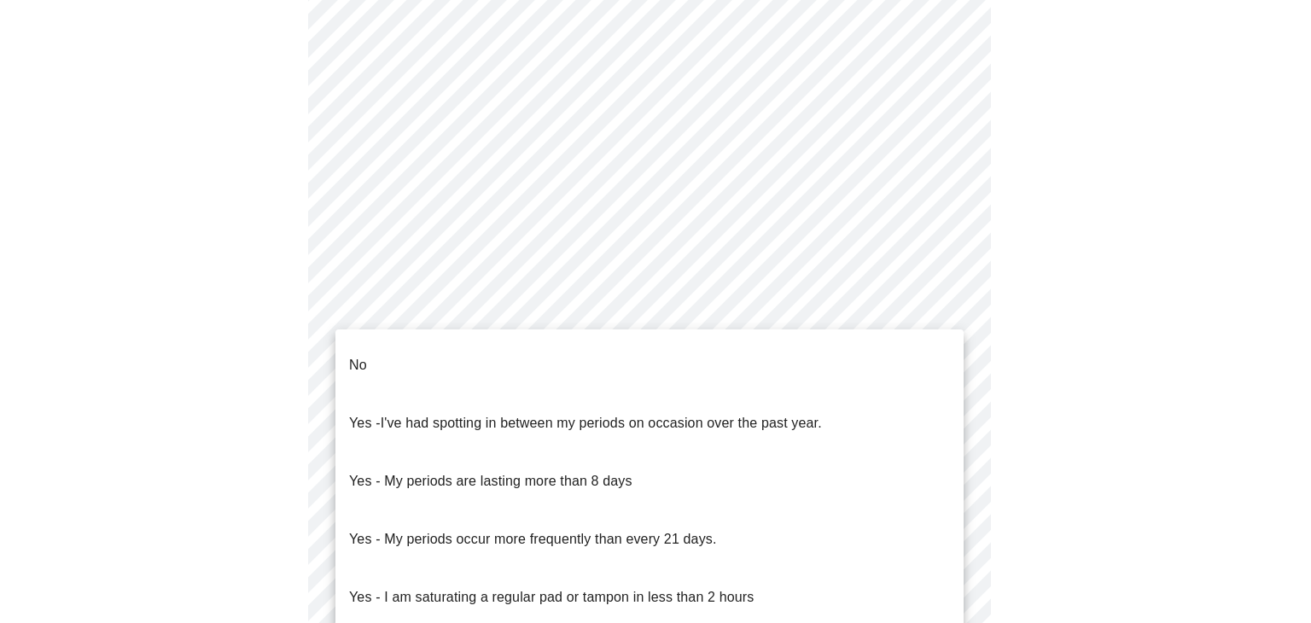
click at [783, 465] on body "MyMenopauseRx Appointments Messaging Labs Uploads Medications Community Refer a…" at bounding box center [655, 302] width 1297 height 1614
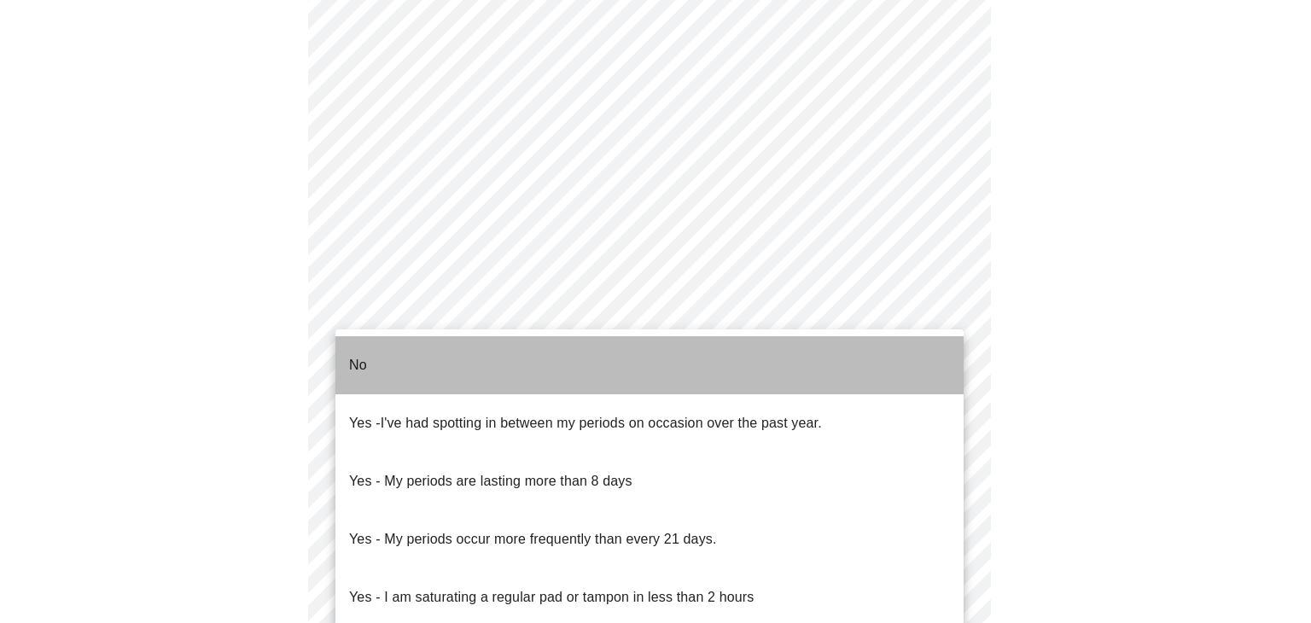
click at [708, 370] on li "No" at bounding box center [649, 365] width 628 height 58
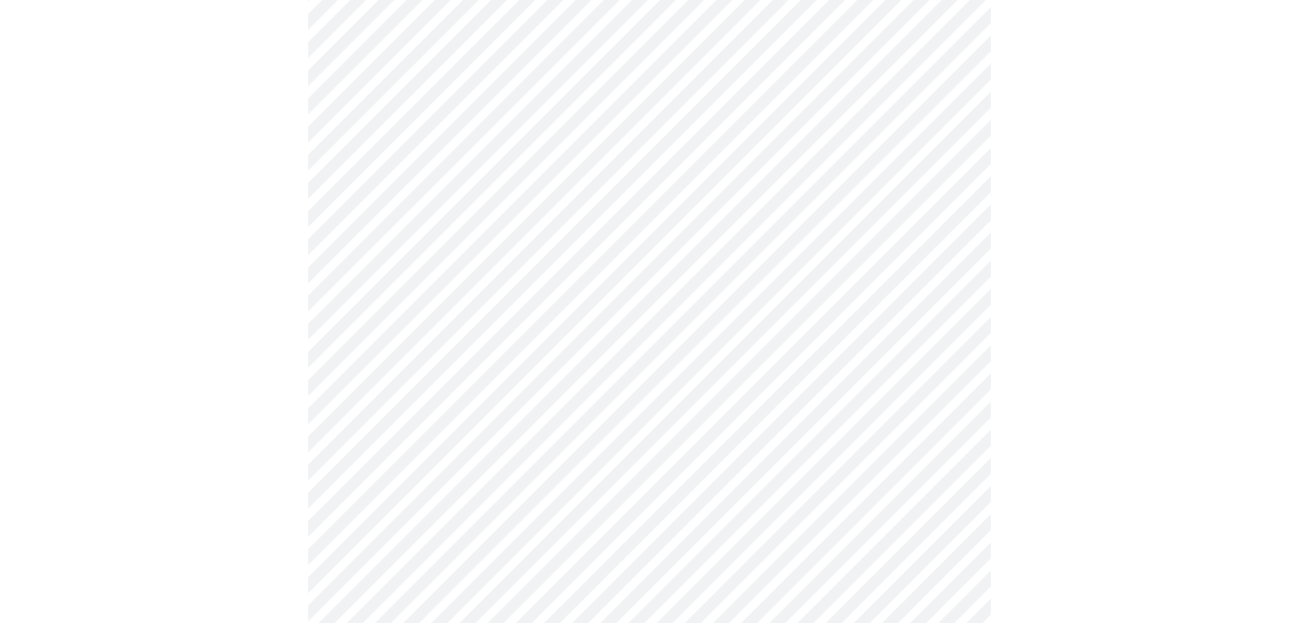
scroll to position [683, 0]
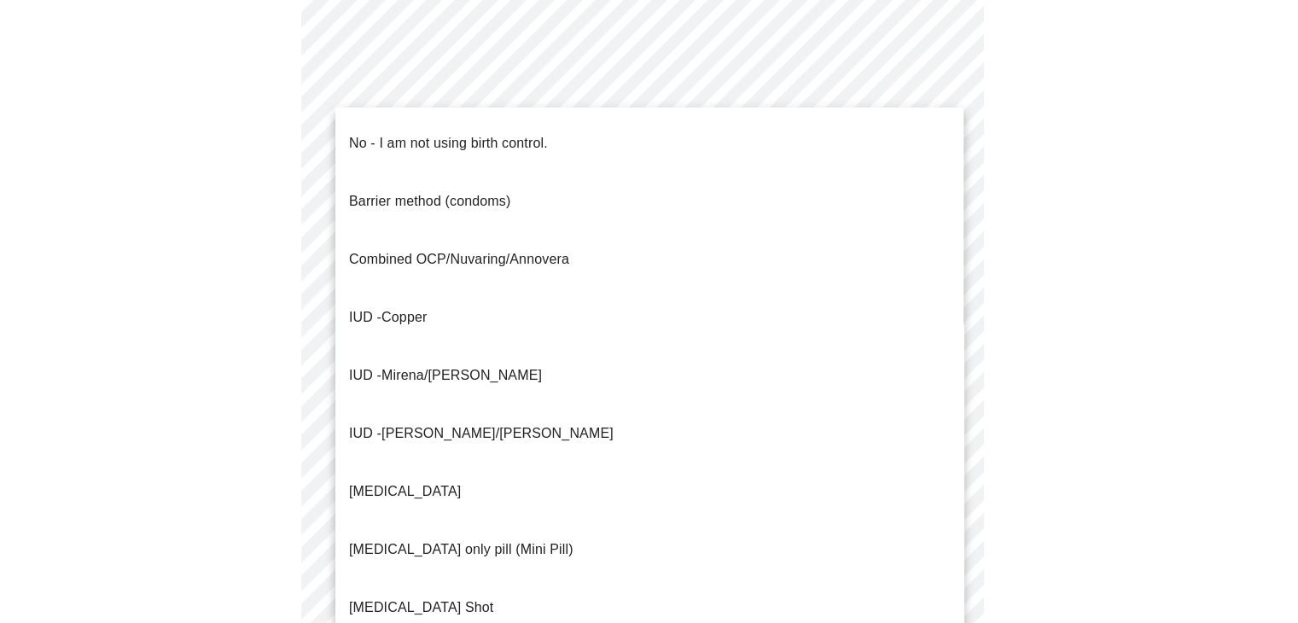
click at [816, 411] on body "MyMenopauseRx Appointments Messaging Labs Uploads Medications Community Refer a…" at bounding box center [649, 126] width 1284 height 1604
click at [743, 148] on li "No - I am not using birth control." at bounding box center [649, 143] width 628 height 58
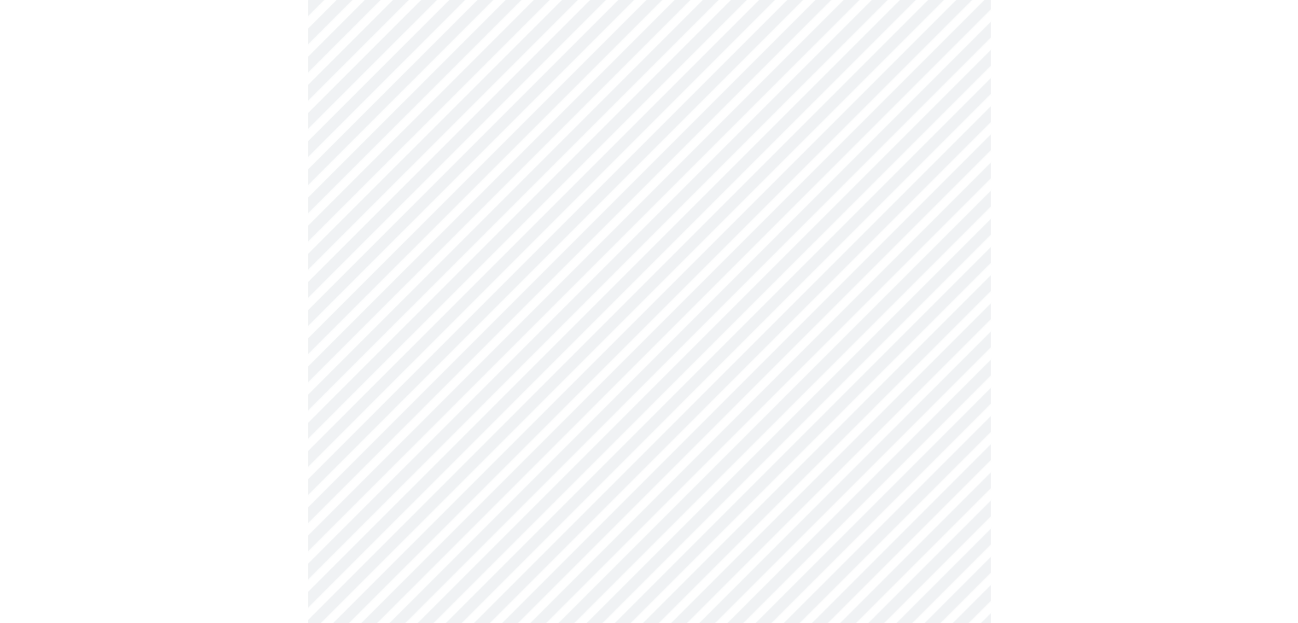
scroll to position [853, 0]
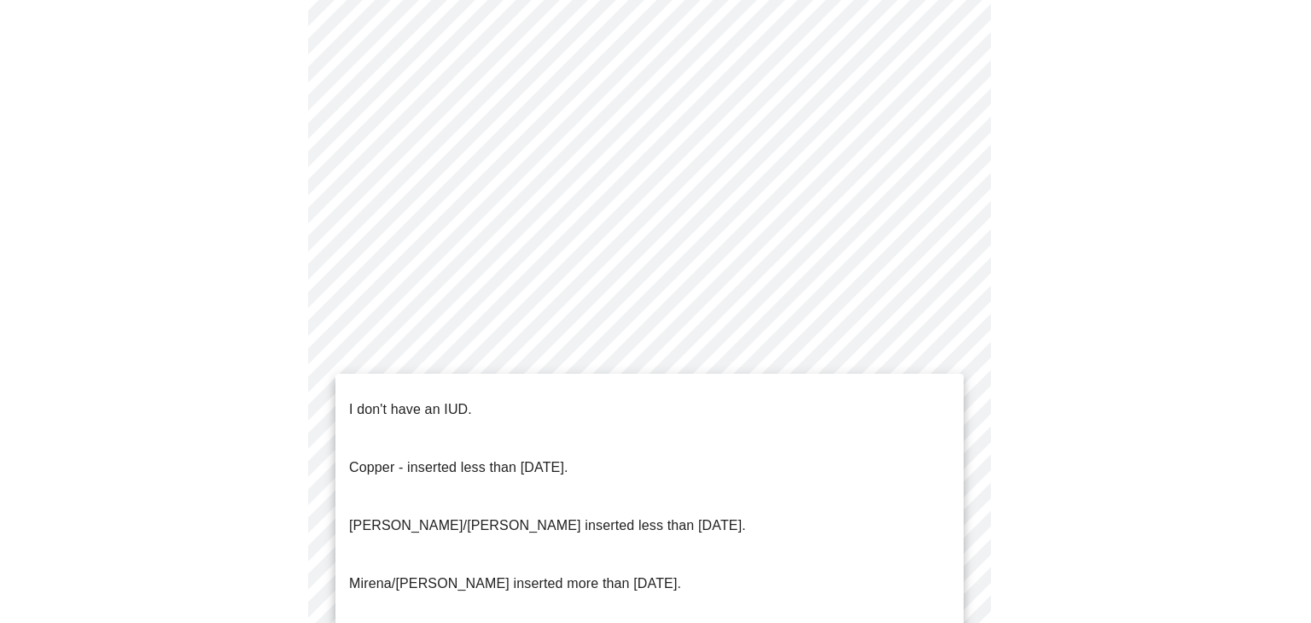
click at [610, 393] on li "I don't have an IUD." at bounding box center [649, 410] width 628 height 58
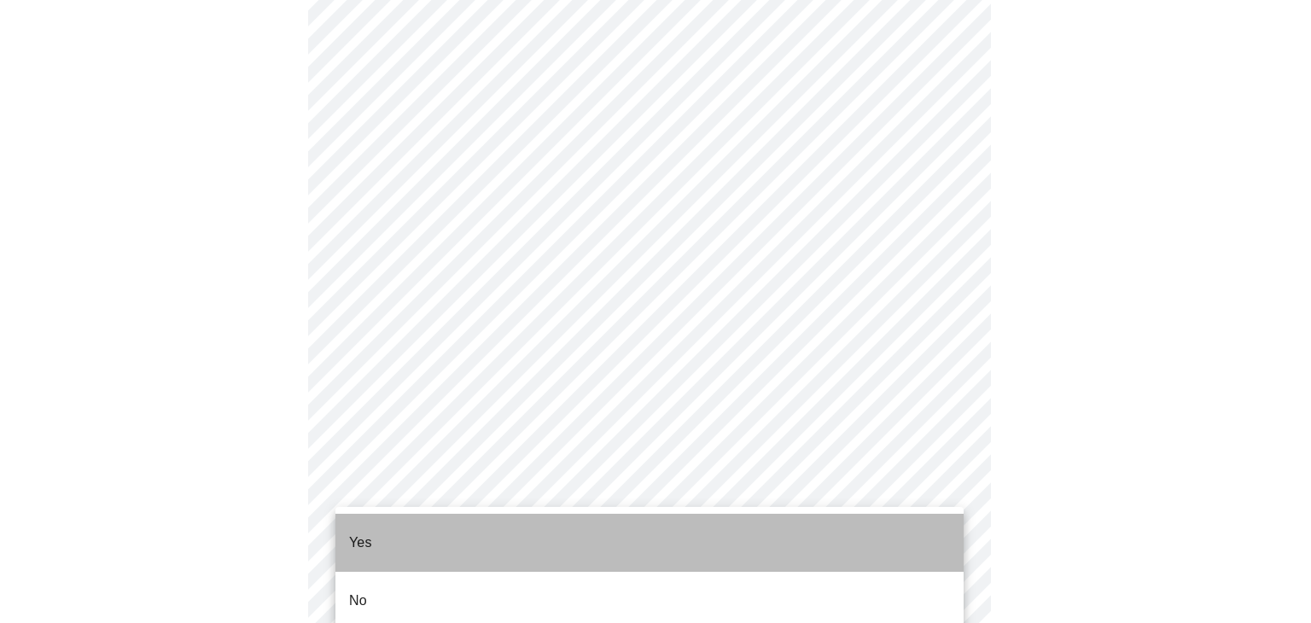
click at [541, 525] on li "Yes" at bounding box center [649, 543] width 628 height 58
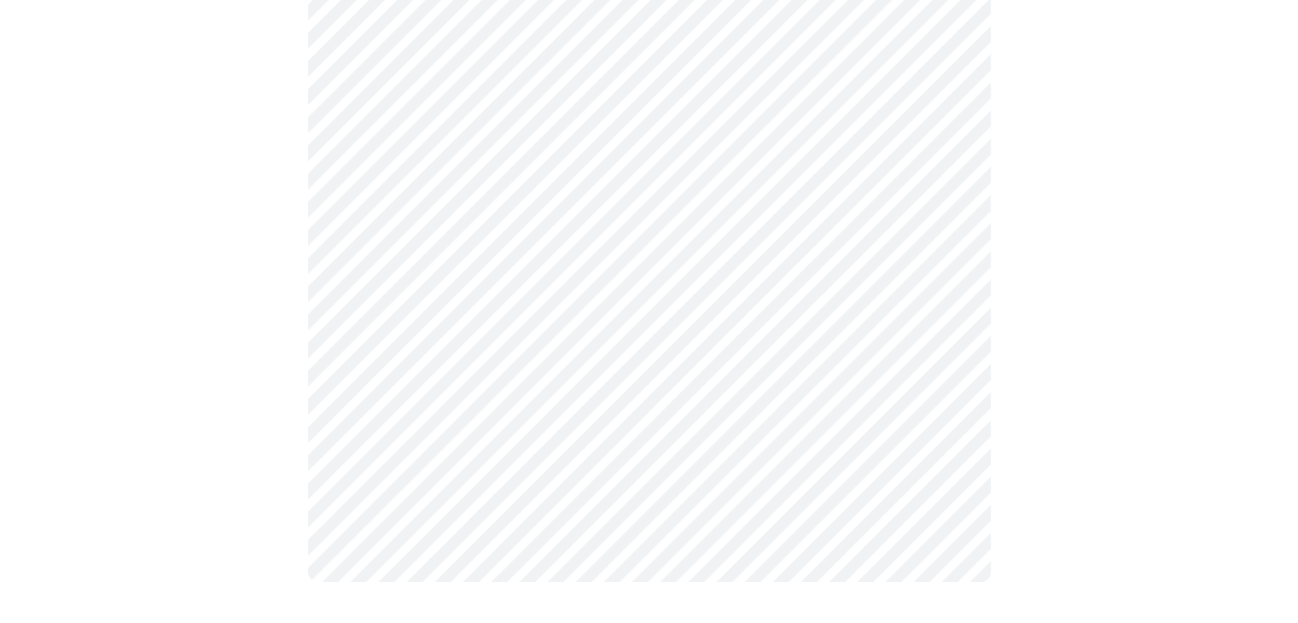
scroll to position [0, 0]
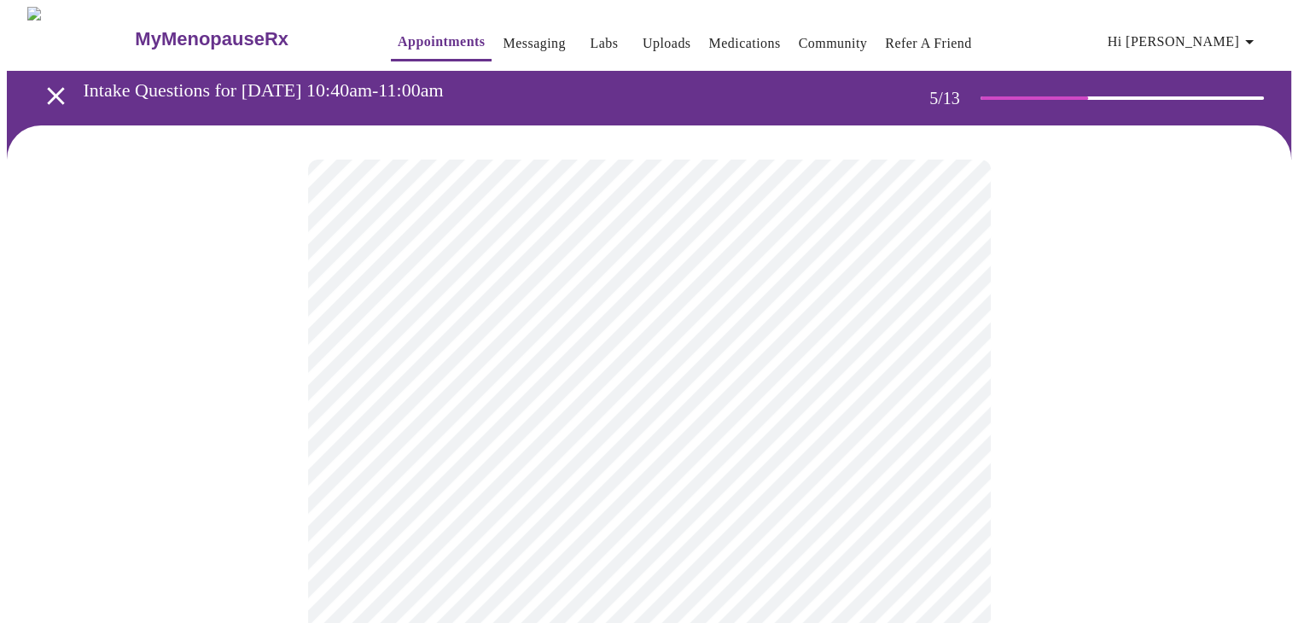
click at [722, 457] on body "MyMenopauseRx Appointments Messaging Labs Uploads Medications Community Refer a…" at bounding box center [649, 558] width 1284 height 1103
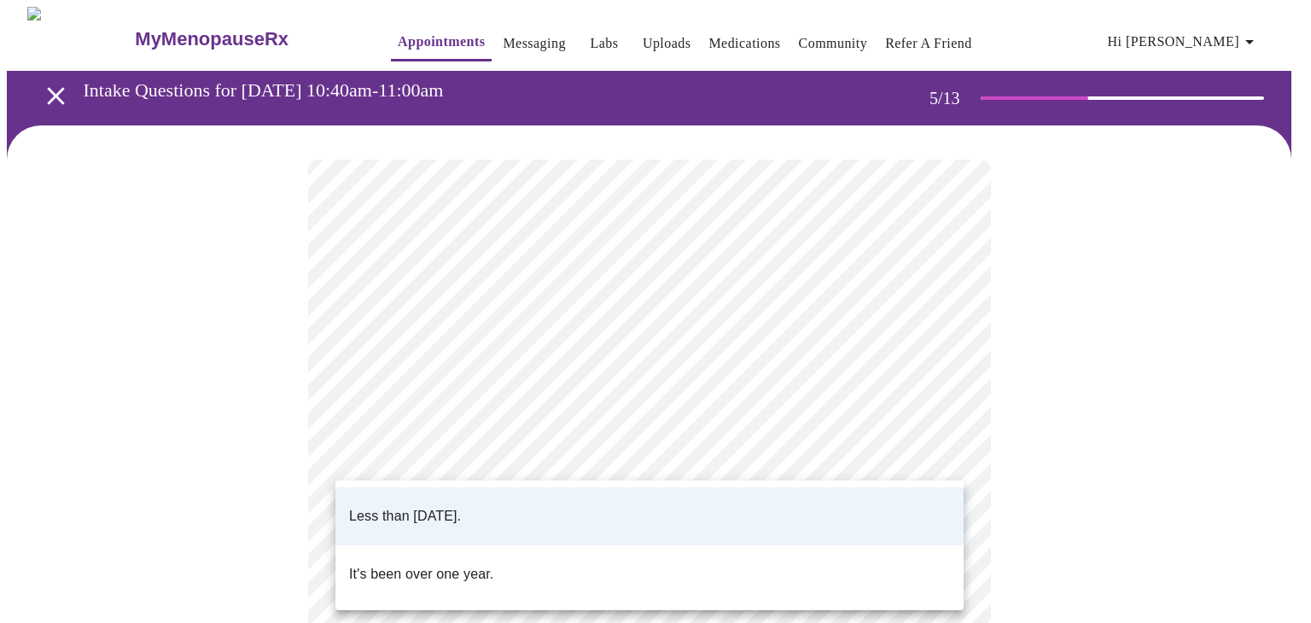
click at [667, 503] on li "Less than [DATE]." at bounding box center [649, 516] width 628 height 58
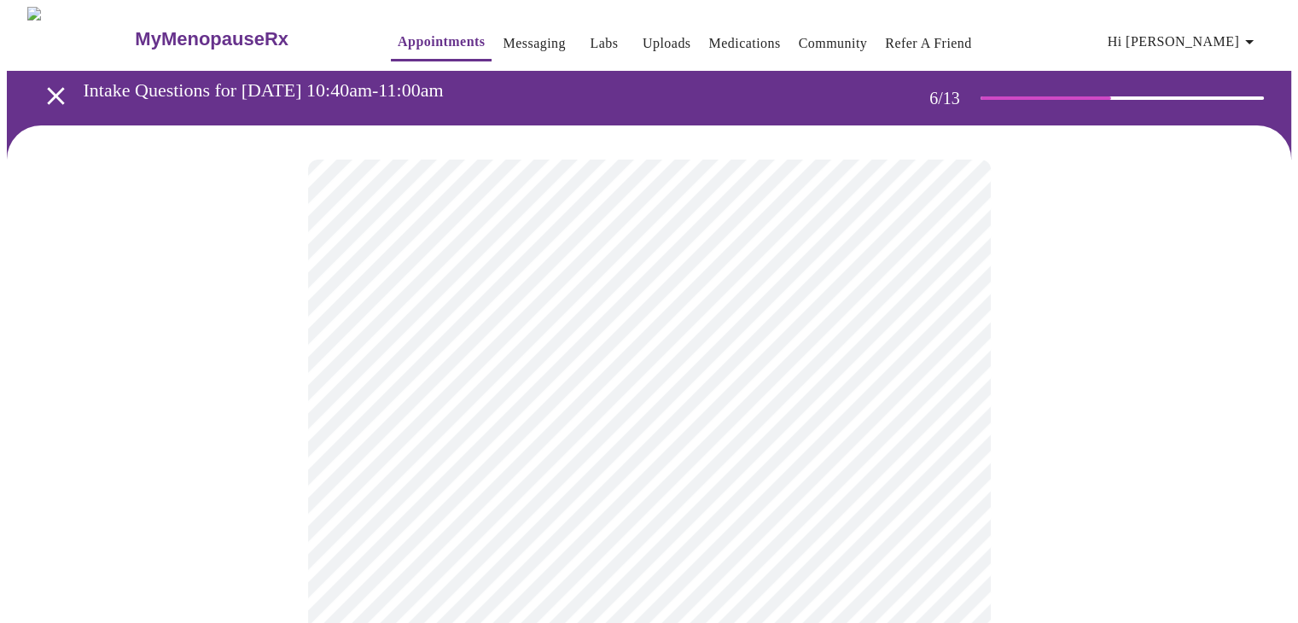
click at [1052, 434] on div at bounding box center [649, 516] width 1284 height 782
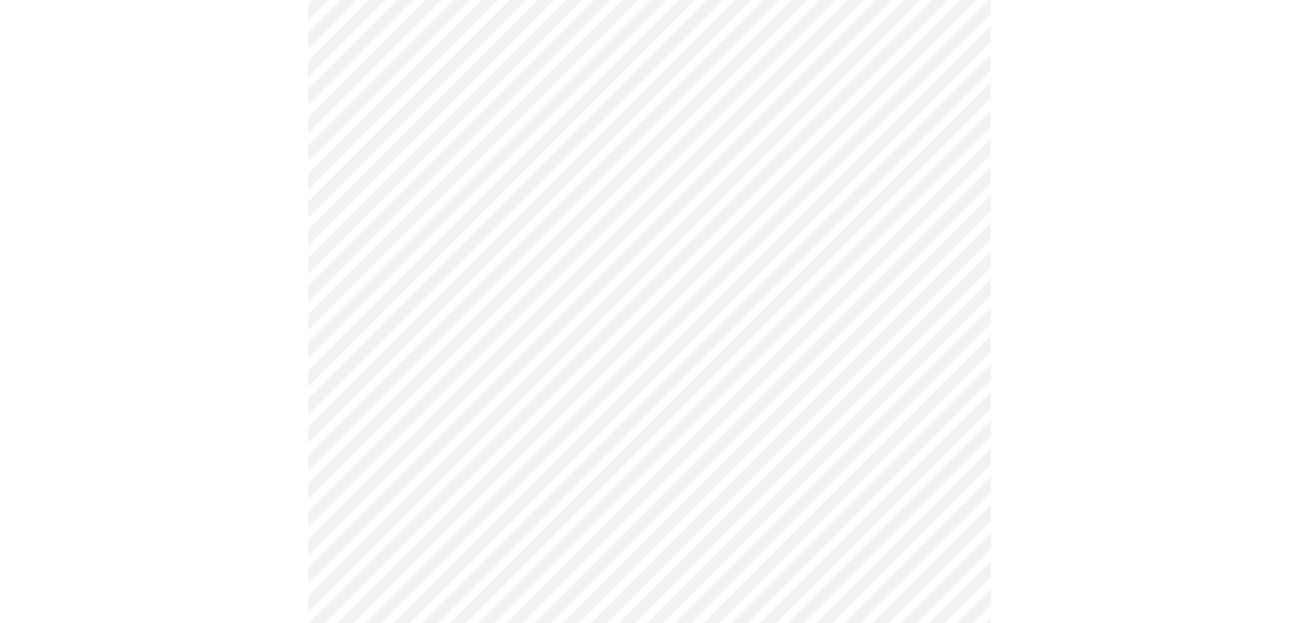
scroll to position [4438, 0]
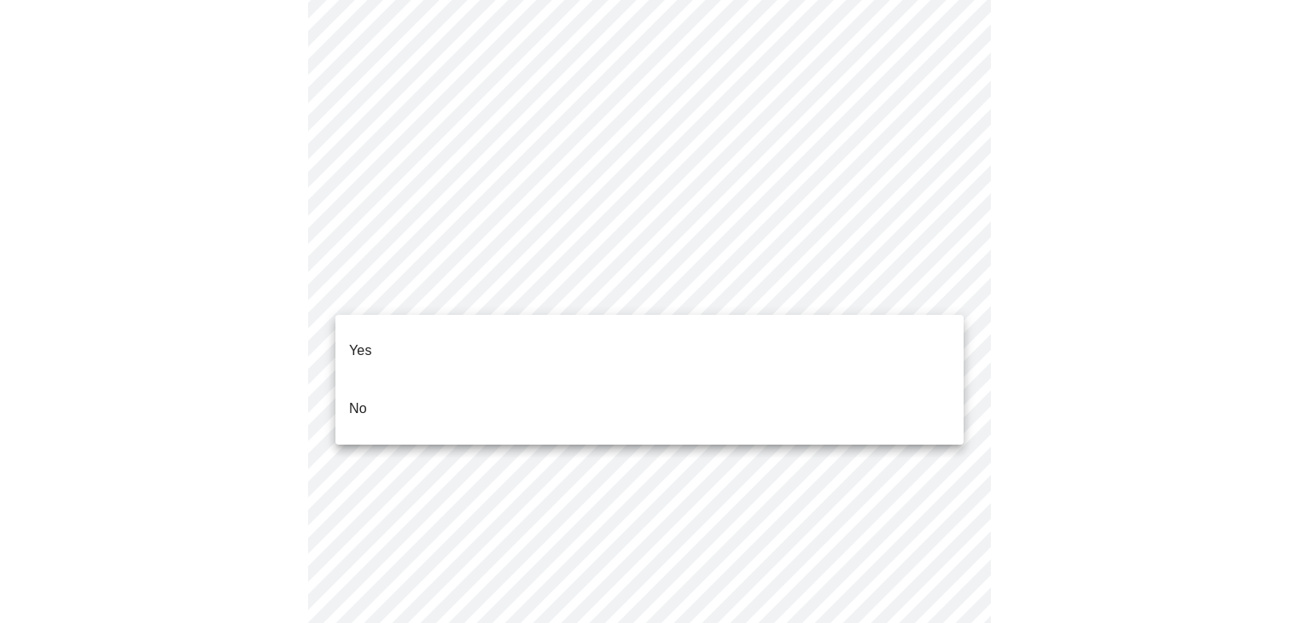
click at [599, 387] on li "No" at bounding box center [649, 409] width 628 height 58
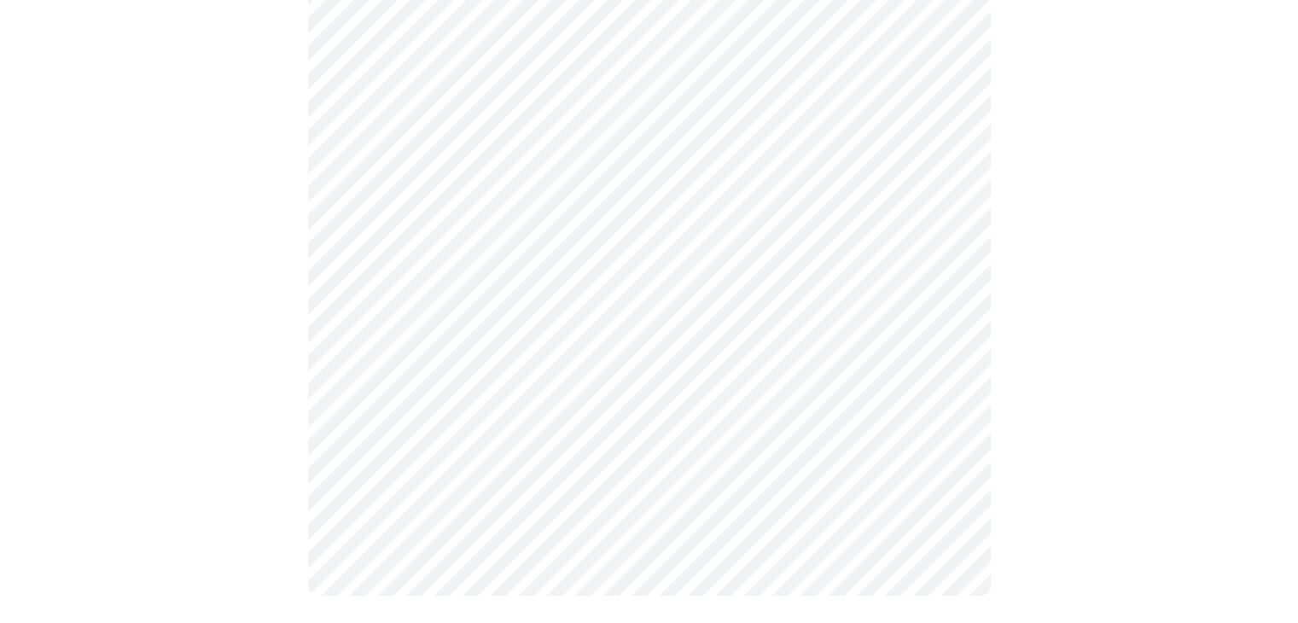
scroll to position [0, 0]
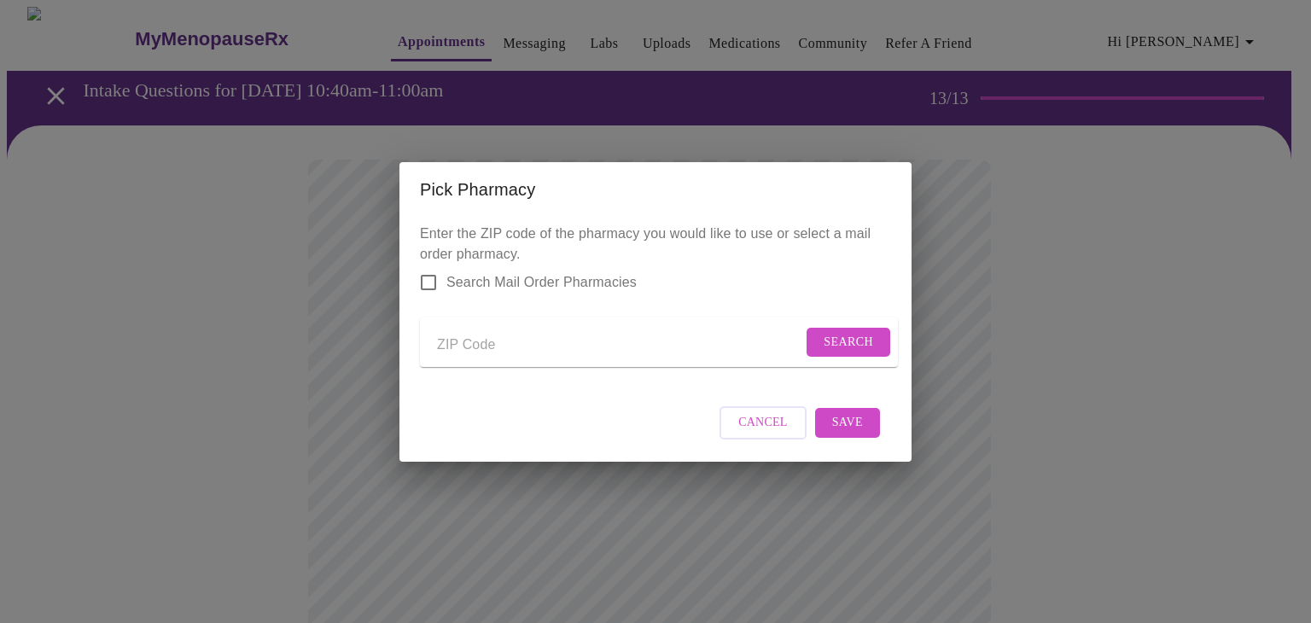
click at [979, 359] on div "Pick Pharmacy Enter the ZIP code of the pharmacy you would like to use or selec…" at bounding box center [655, 311] width 1311 height 623
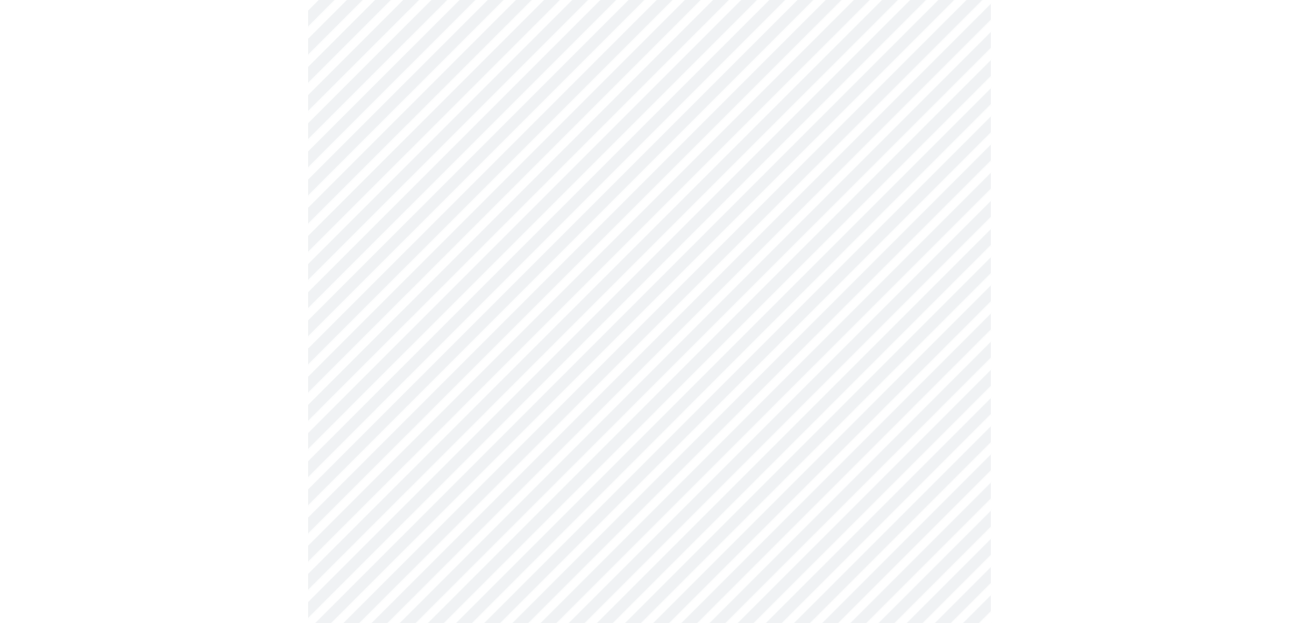
scroll to position [907, 0]
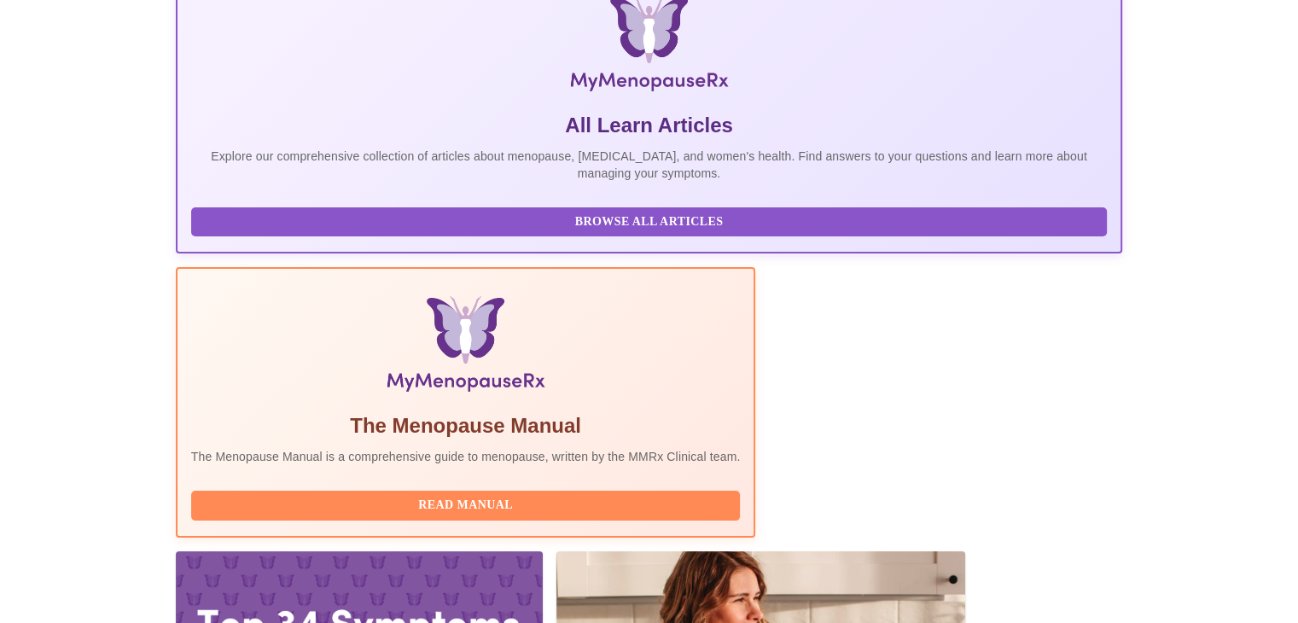
scroll to position [341, 0]
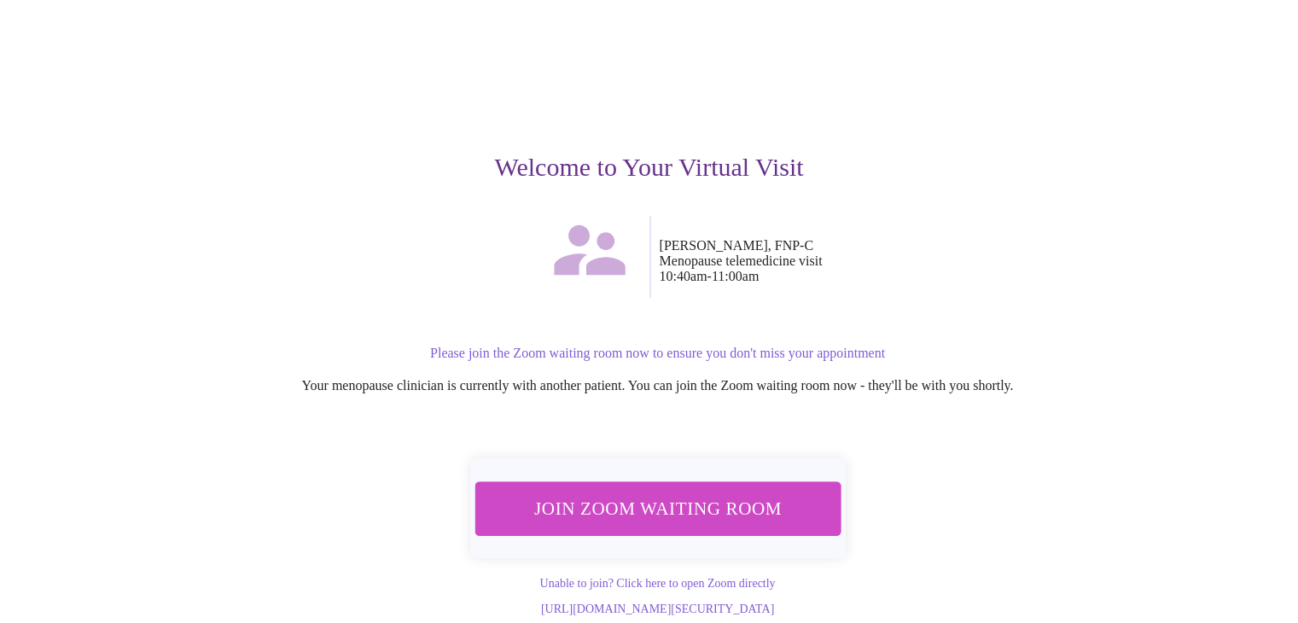
scroll to position [90, 0]
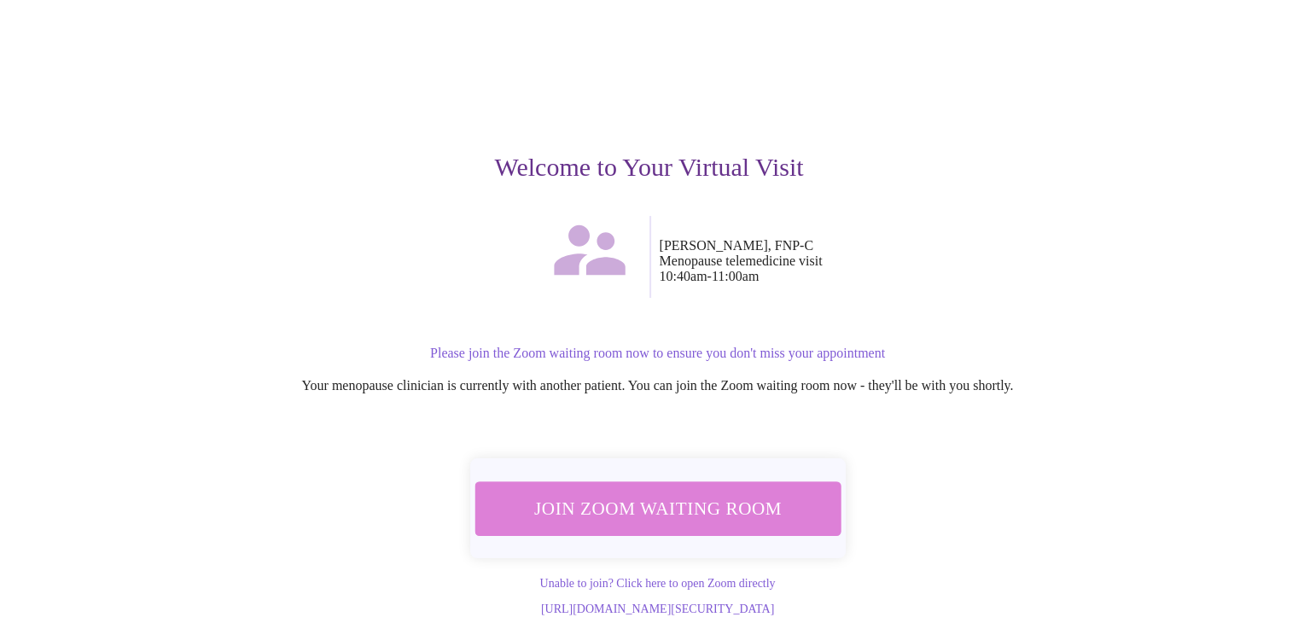
click at [731, 492] on span "Join Zoom Waiting Room" at bounding box center [658, 508] width 333 height 32
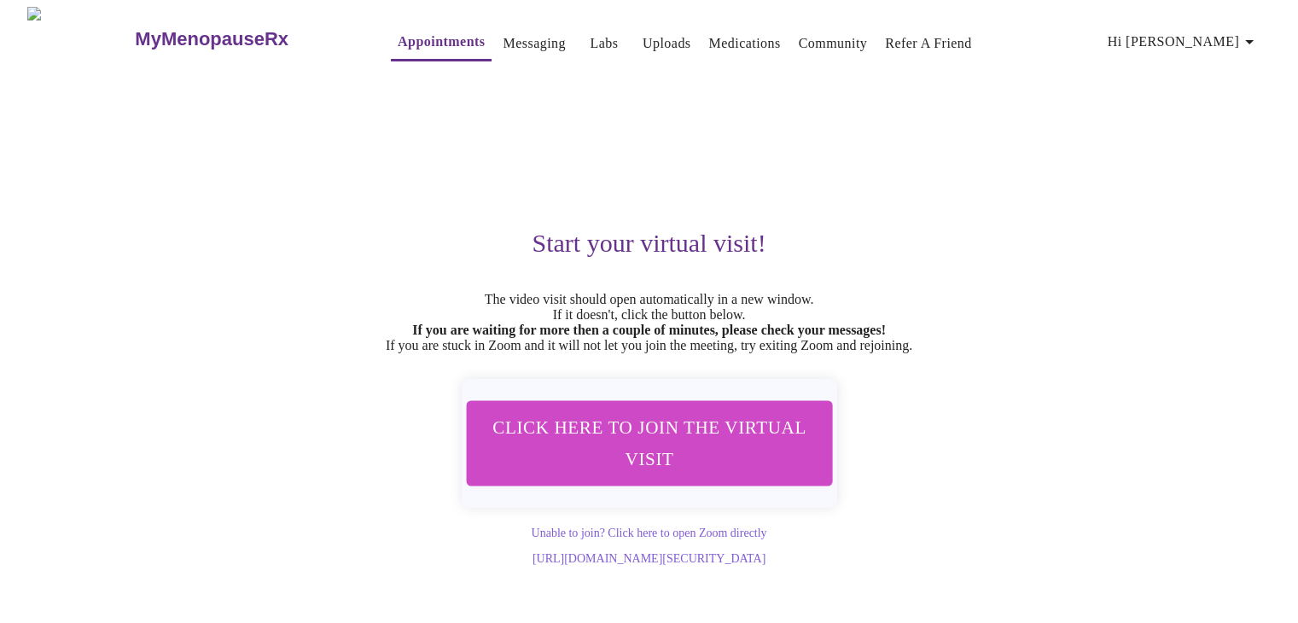
scroll to position [0, 0]
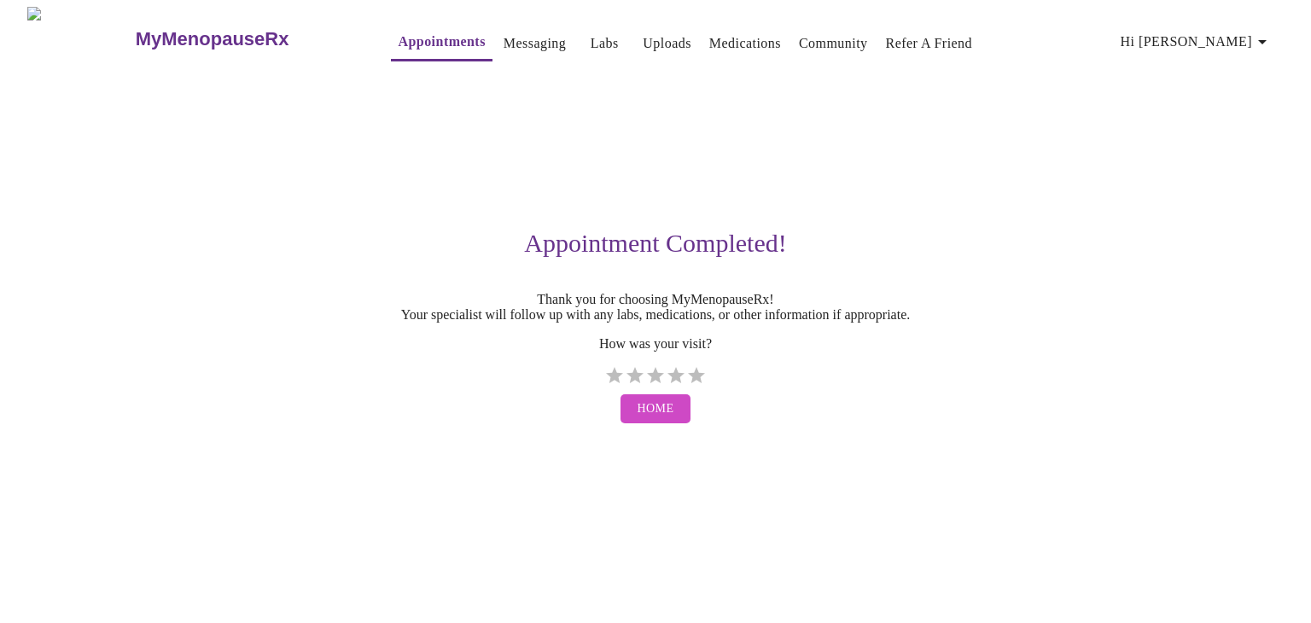
click at [174, 28] on h3 "MyMenopauseRx" at bounding box center [213, 39] width 154 height 22
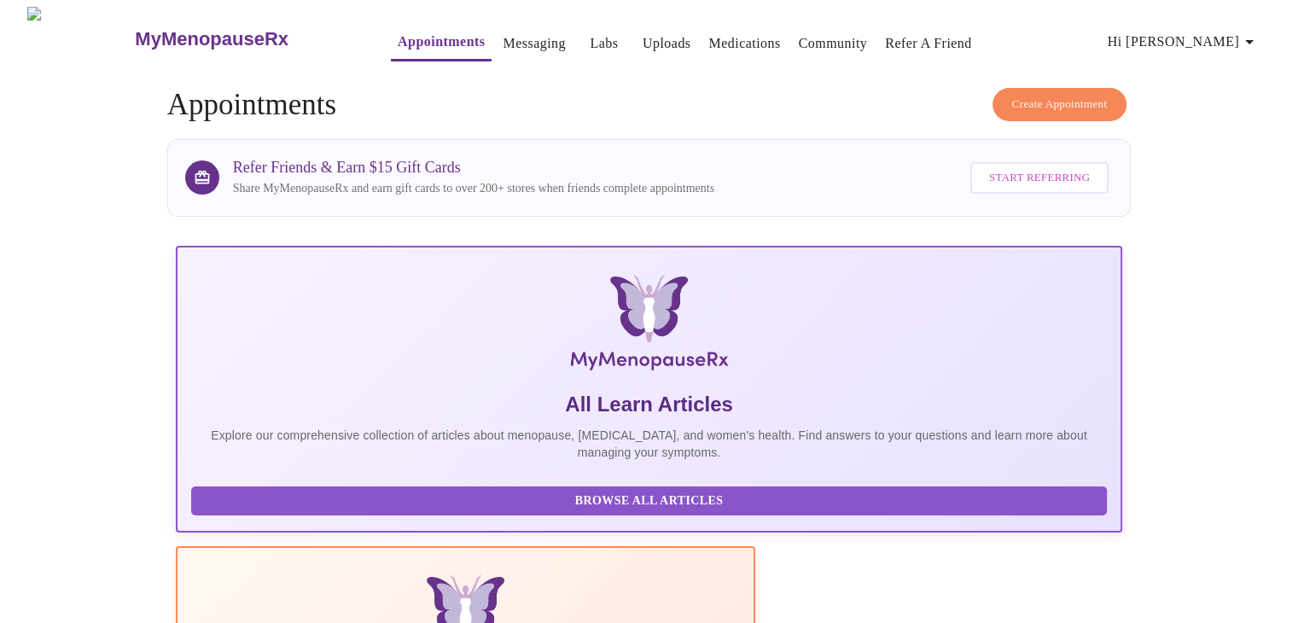
click at [714, 43] on link "Medications" at bounding box center [744, 44] width 72 height 24
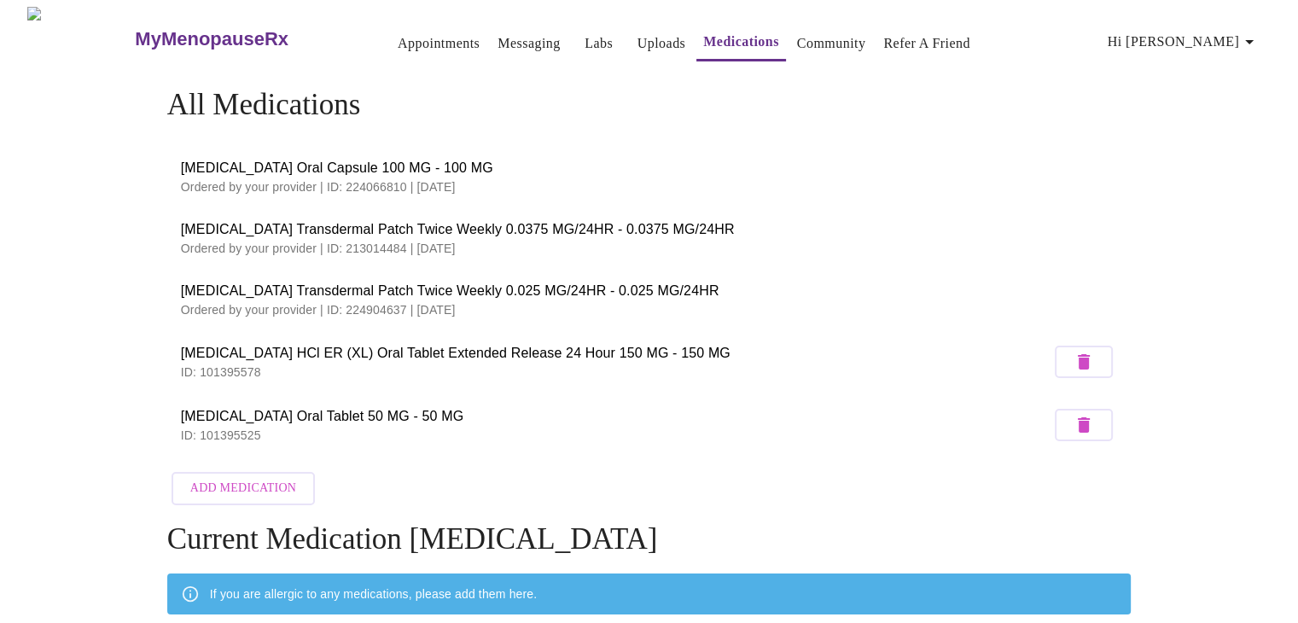
click at [761, 161] on span "[MEDICAL_DATA] Oral Capsule 100 MG - 100 MG" at bounding box center [649, 168] width 937 height 20
click at [1213, 42] on span "Hi [PERSON_NAME]" at bounding box center [1184, 42] width 152 height 24
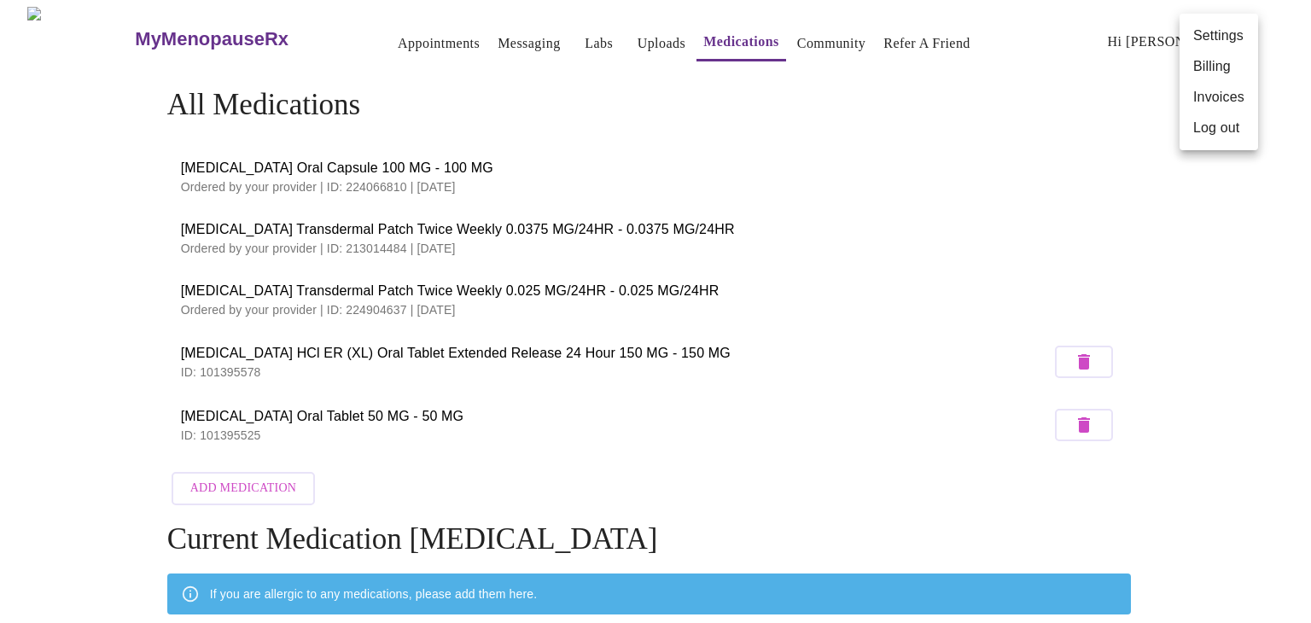
click at [1086, 87] on div at bounding box center [655, 311] width 1311 height 623
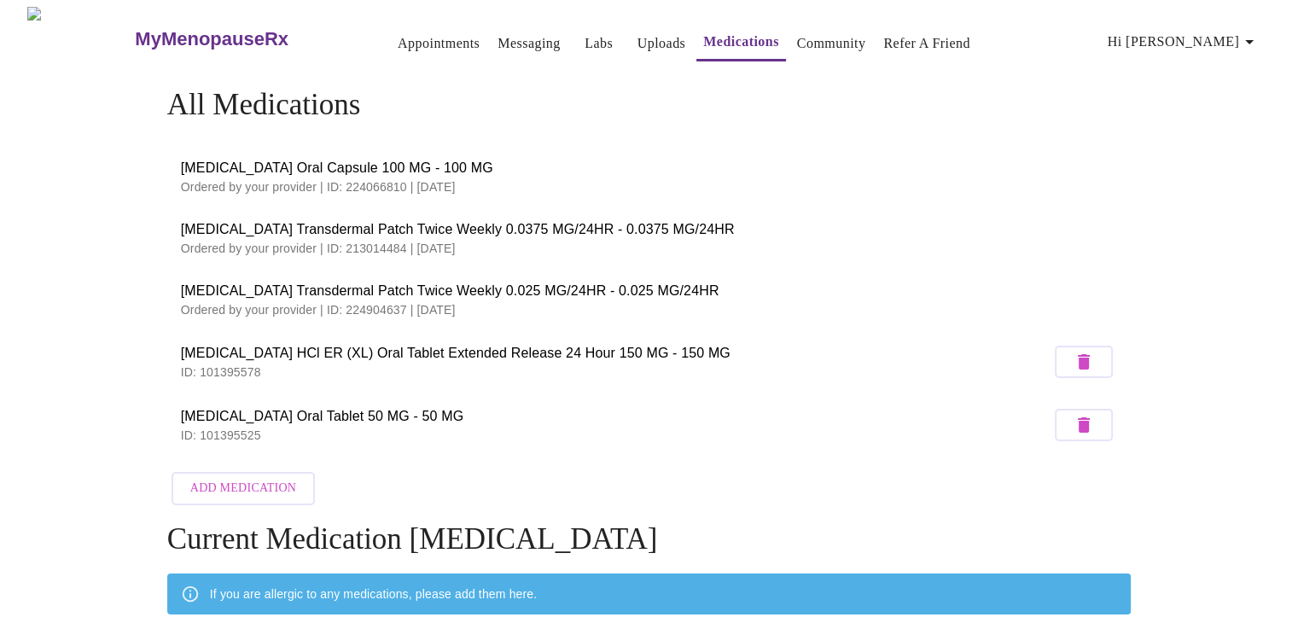
click at [236, 28] on h3 "MyMenopauseRx" at bounding box center [212, 39] width 154 height 22
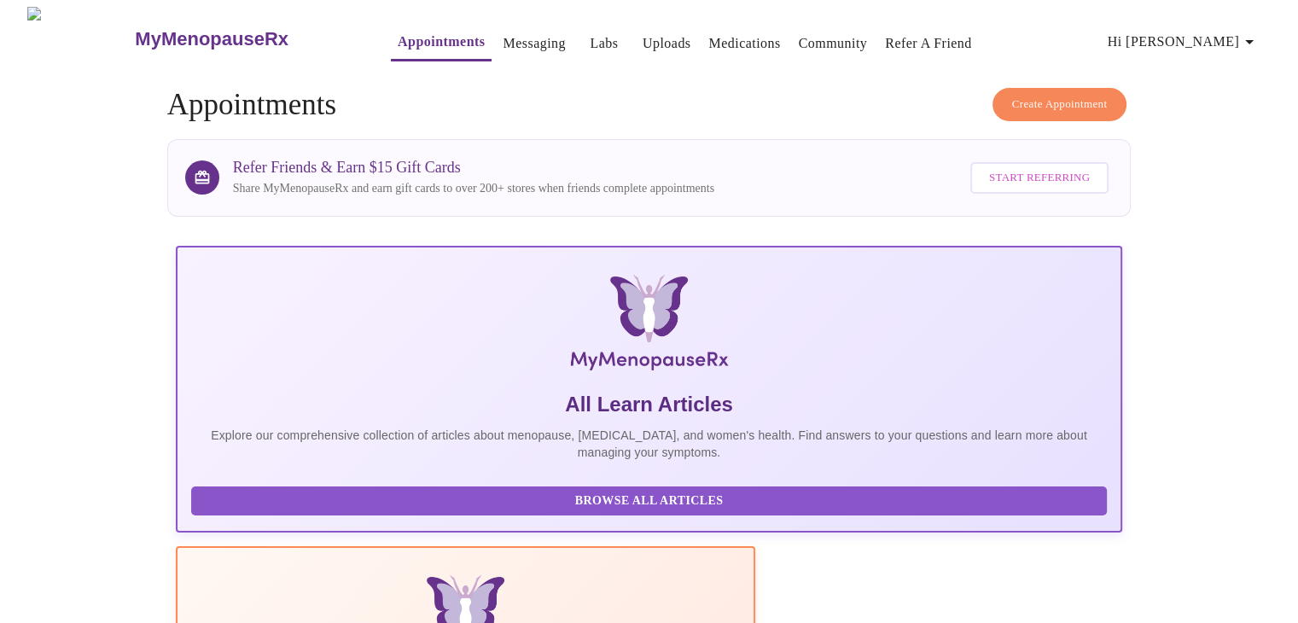
click at [503, 42] on link "Messaging" at bounding box center [534, 44] width 62 height 24
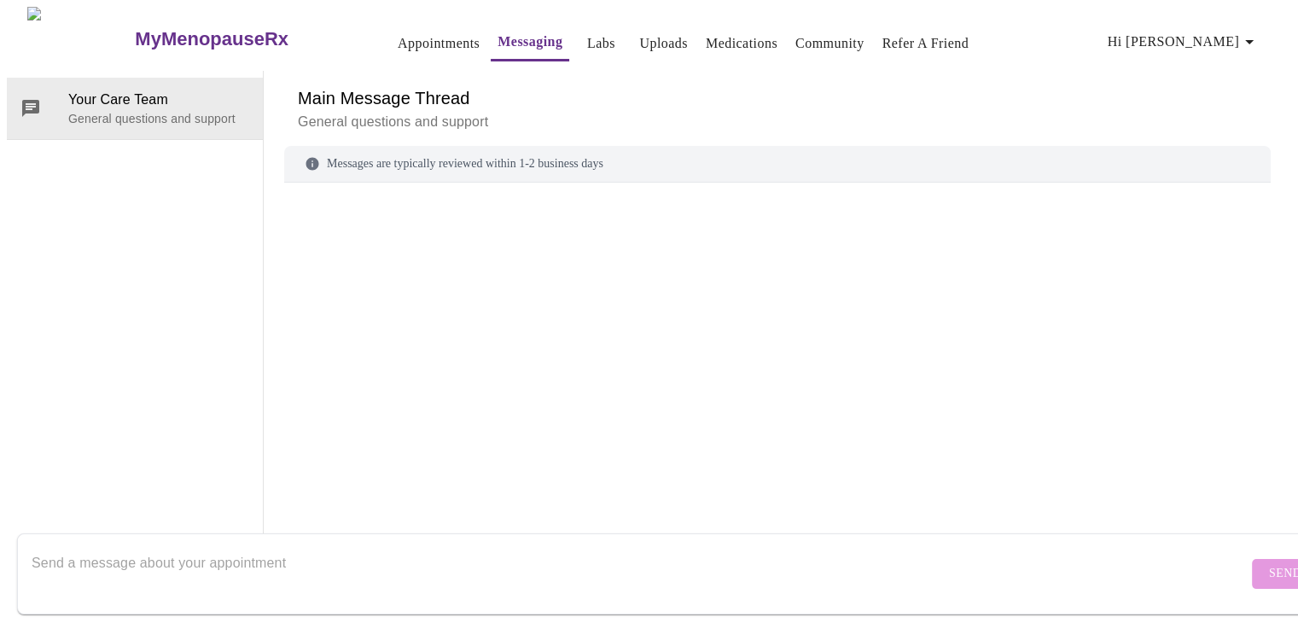
scroll to position [64, 0]
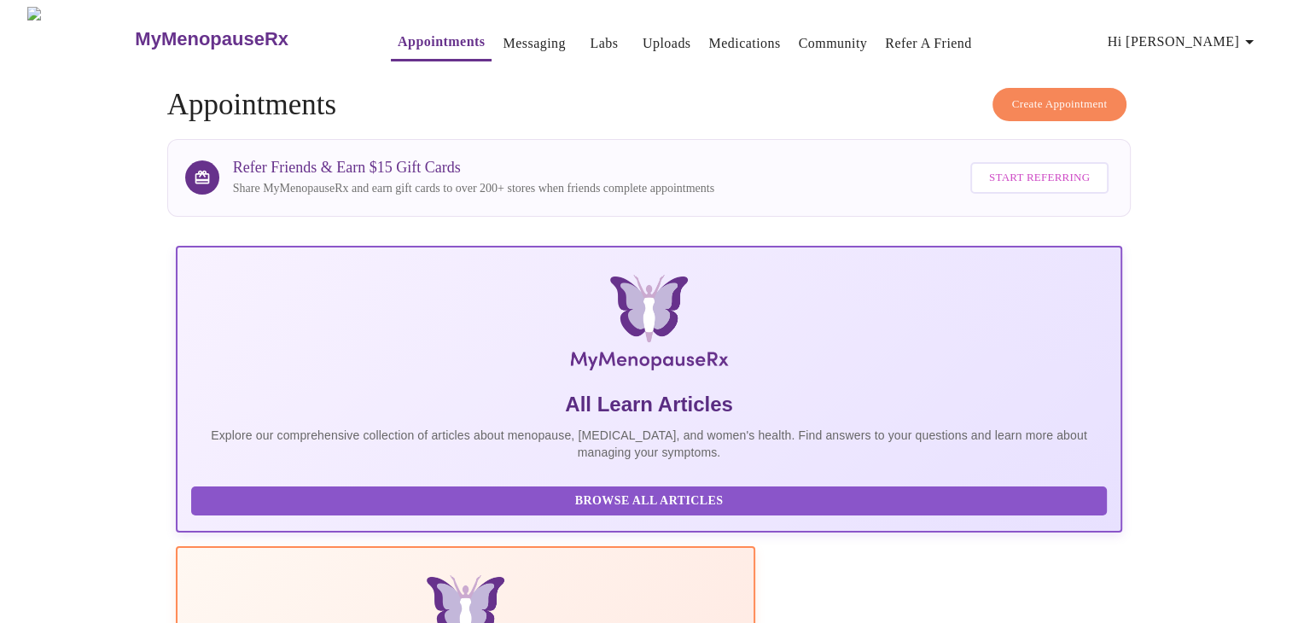
click at [708, 41] on link "Medications" at bounding box center [744, 44] width 72 height 24
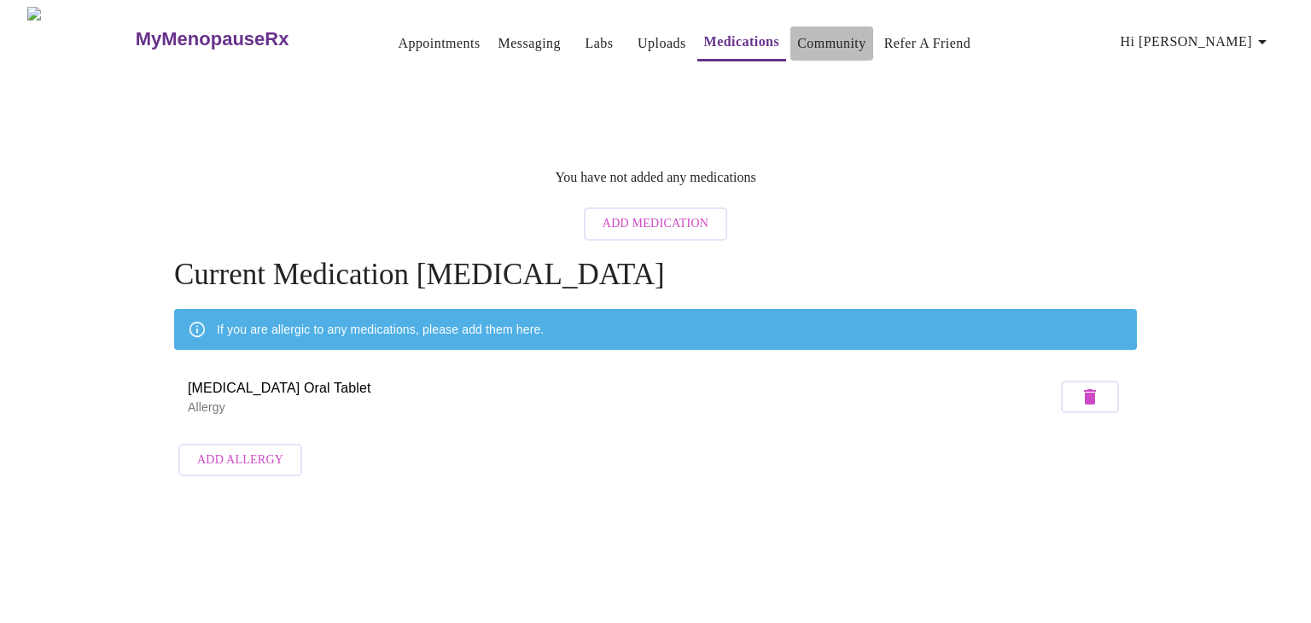
click at [797, 40] on link "Community" at bounding box center [831, 44] width 69 height 24
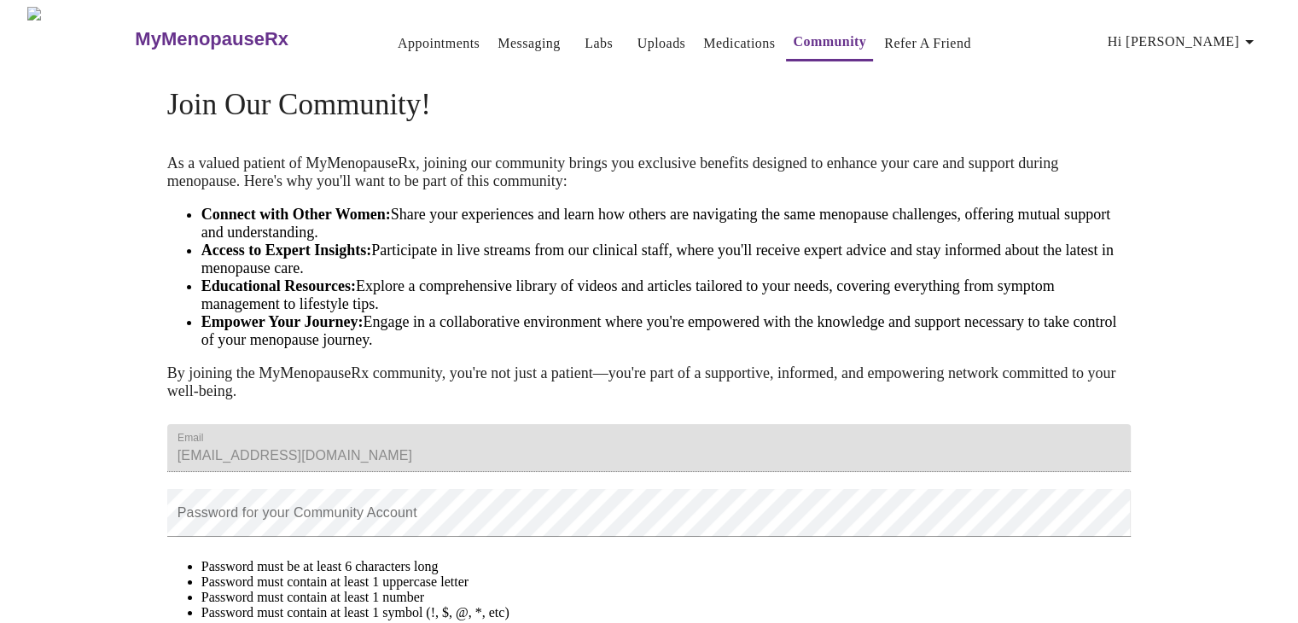
click at [216, 28] on h3 "MyMenopauseRx" at bounding box center [212, 39] width 154 height 22
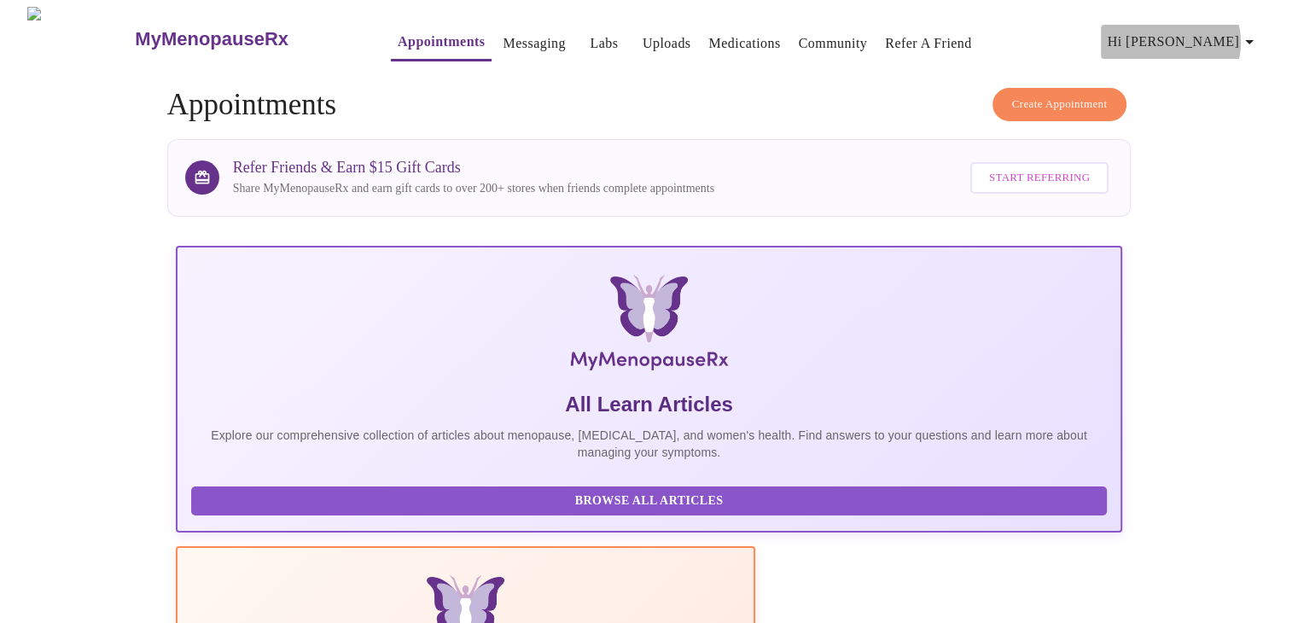
click at [1232, 36] on span "Hi [PERSON_NAME]" at bounding box center [1184, 42] width 152 height 24
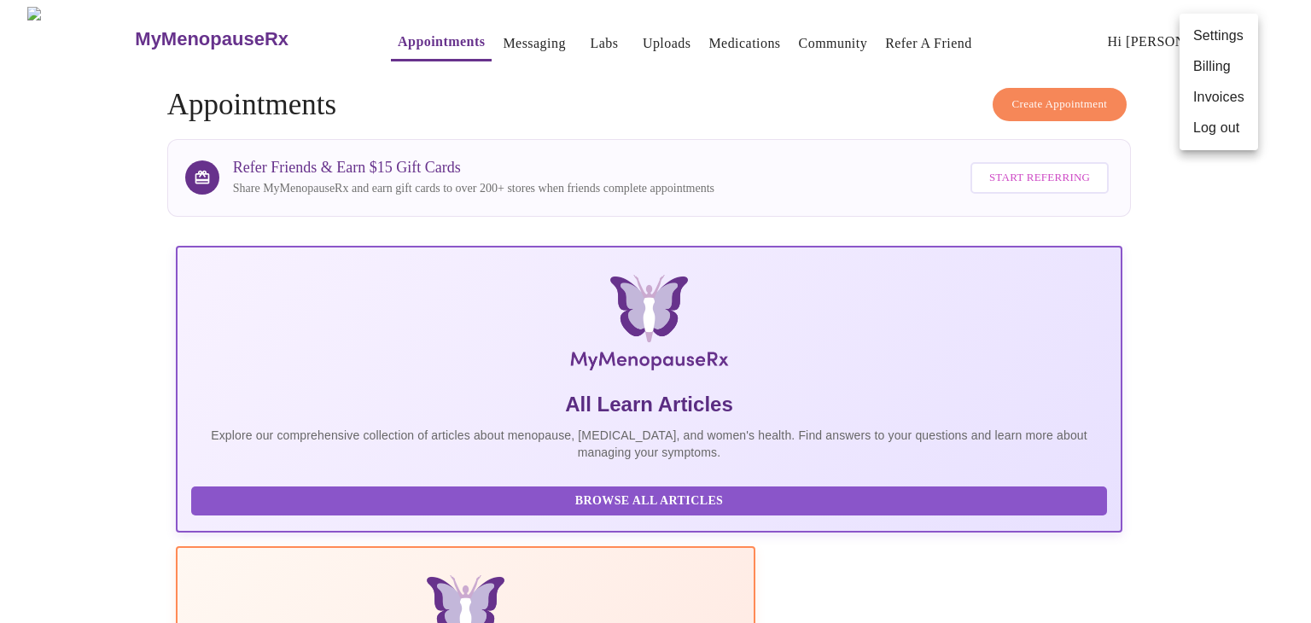
click at [818, 38] on div at bounding box center [655, 311] width 1311 height 623
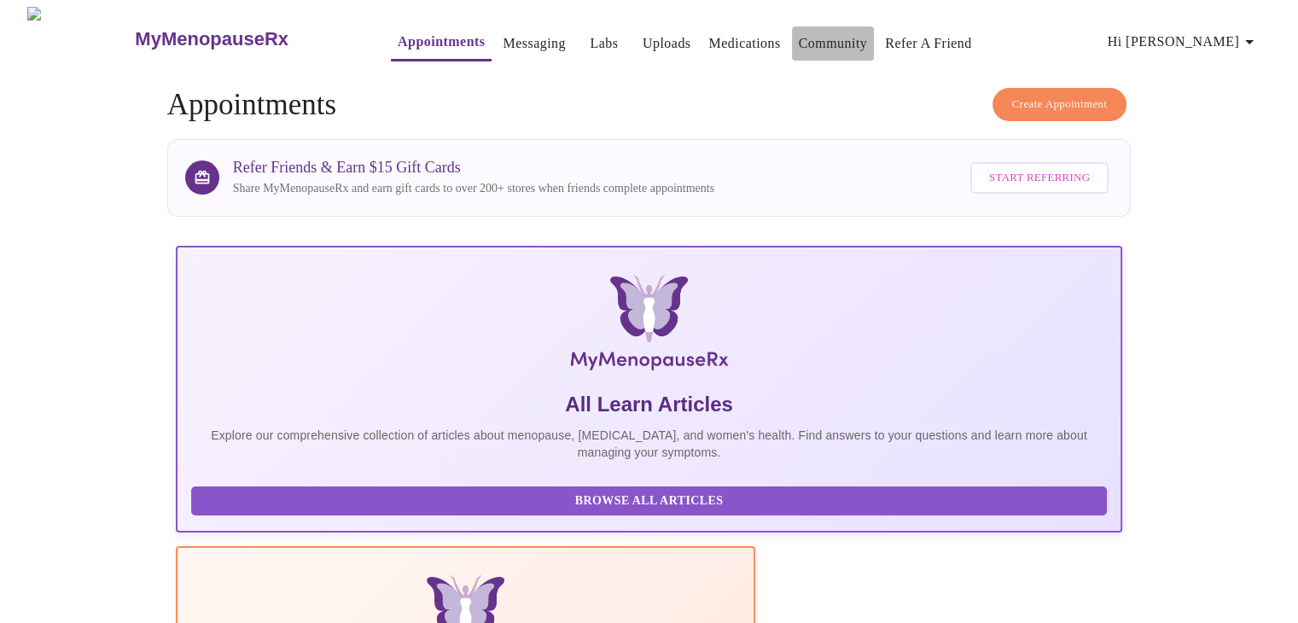
click at [815, 36] on link "Community" at bounding box center [833, 44] width 69 height 24
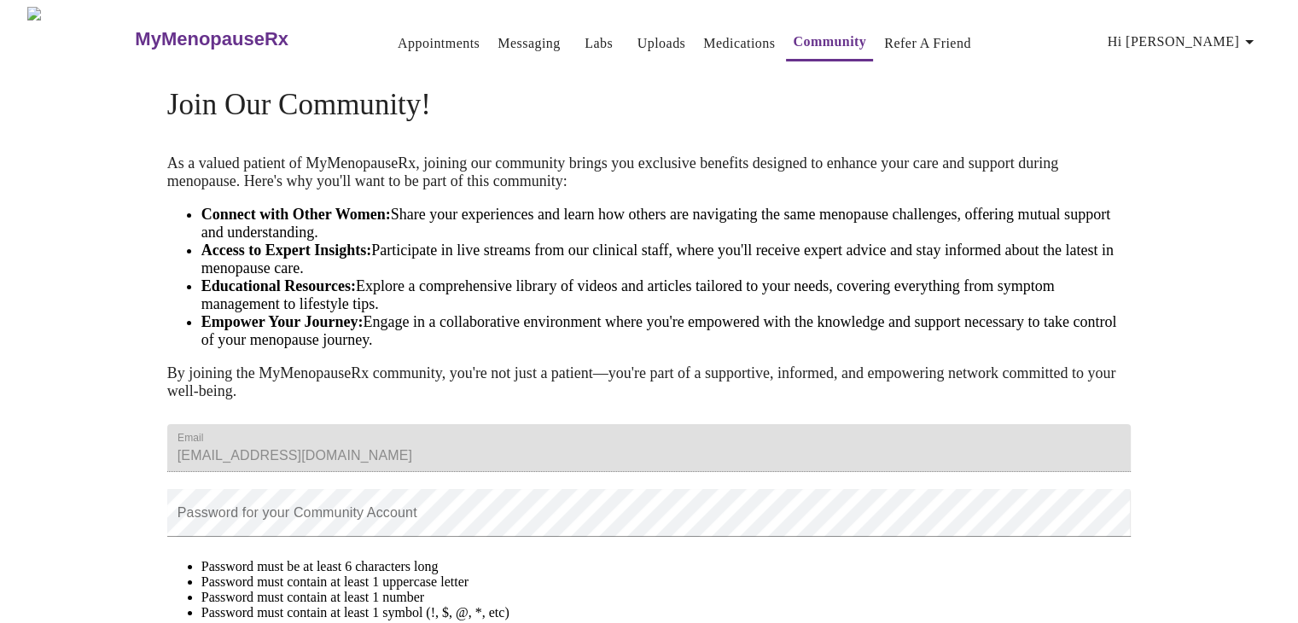
click at [638, 32] on link "Uploads" at bounding box center [662, 44] width 49 height 24
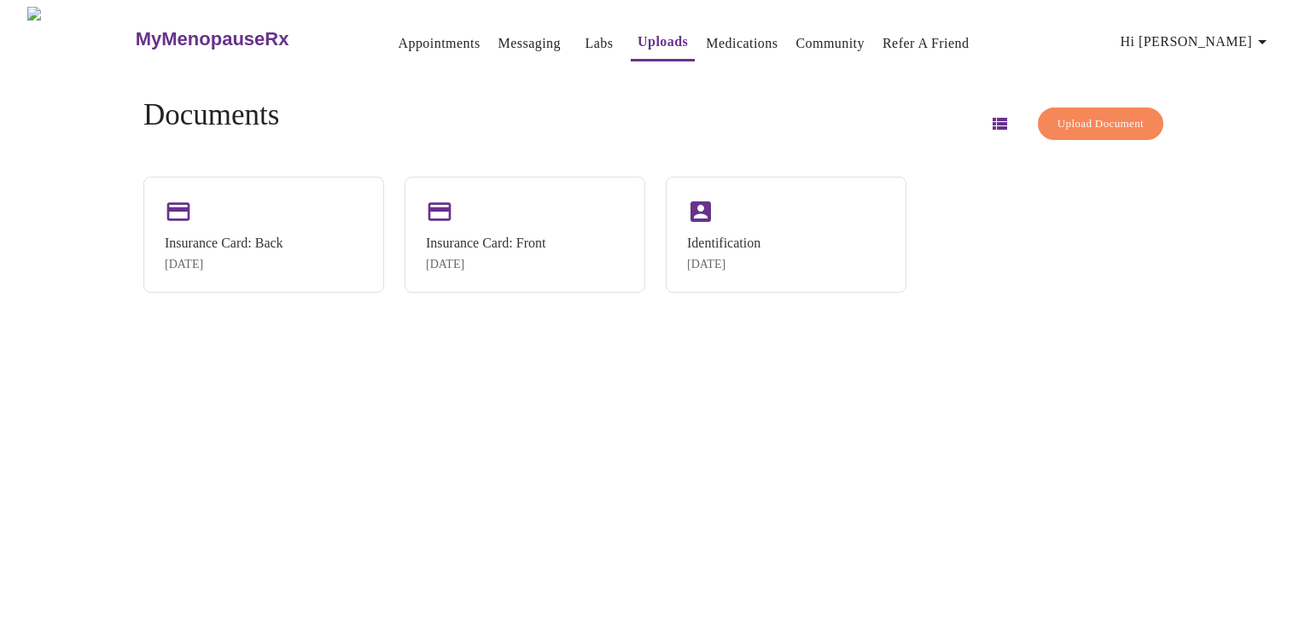
click at [585, 32] on link "Labs" at bounding box center [599, 44] width 28 height 24
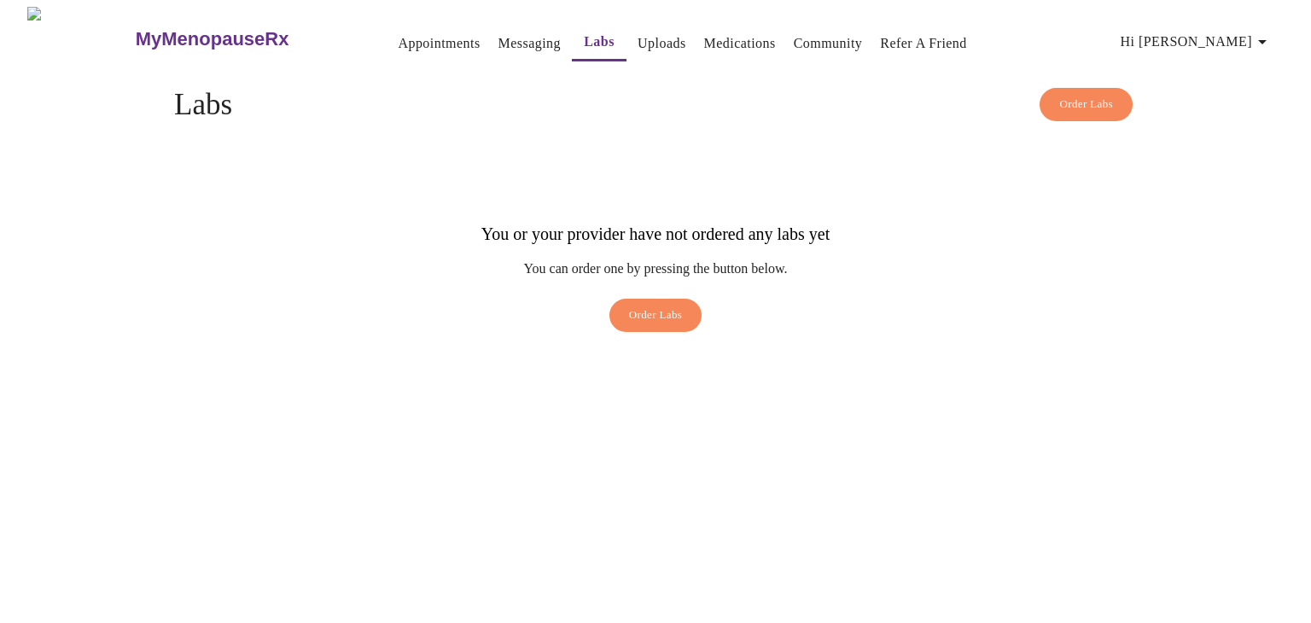
click at [498, 32] on link "Messaging" at bounding box center [529, 44] width 62 height 24
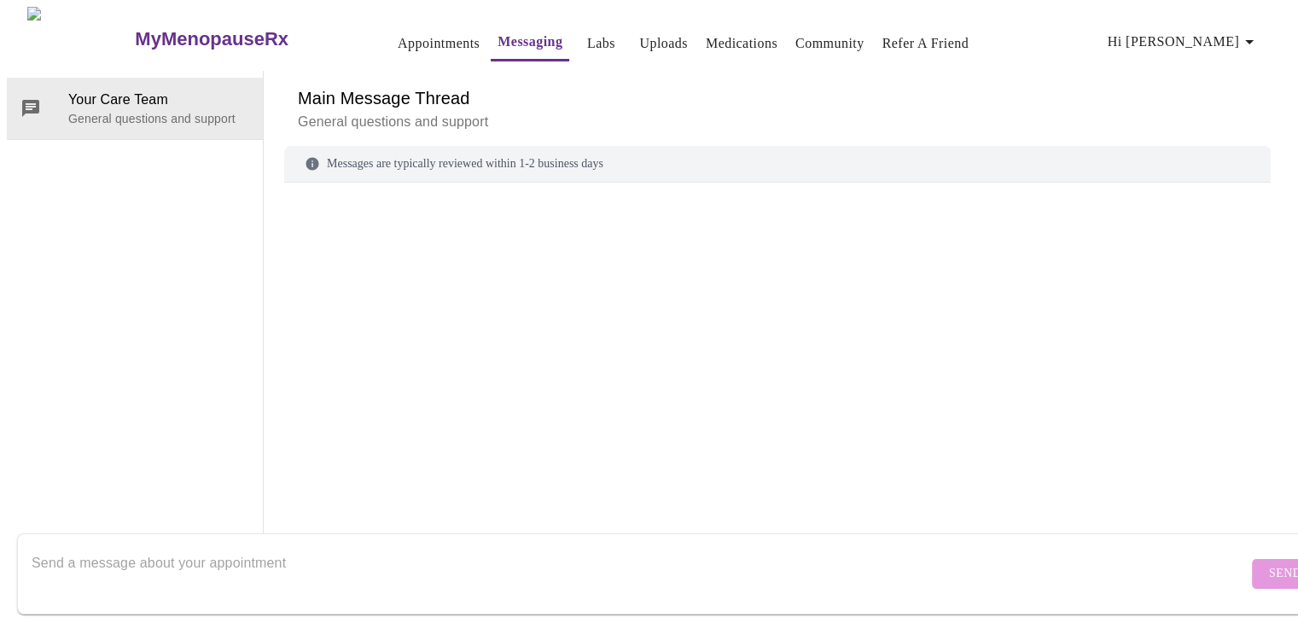
scroll to position [64, 0]
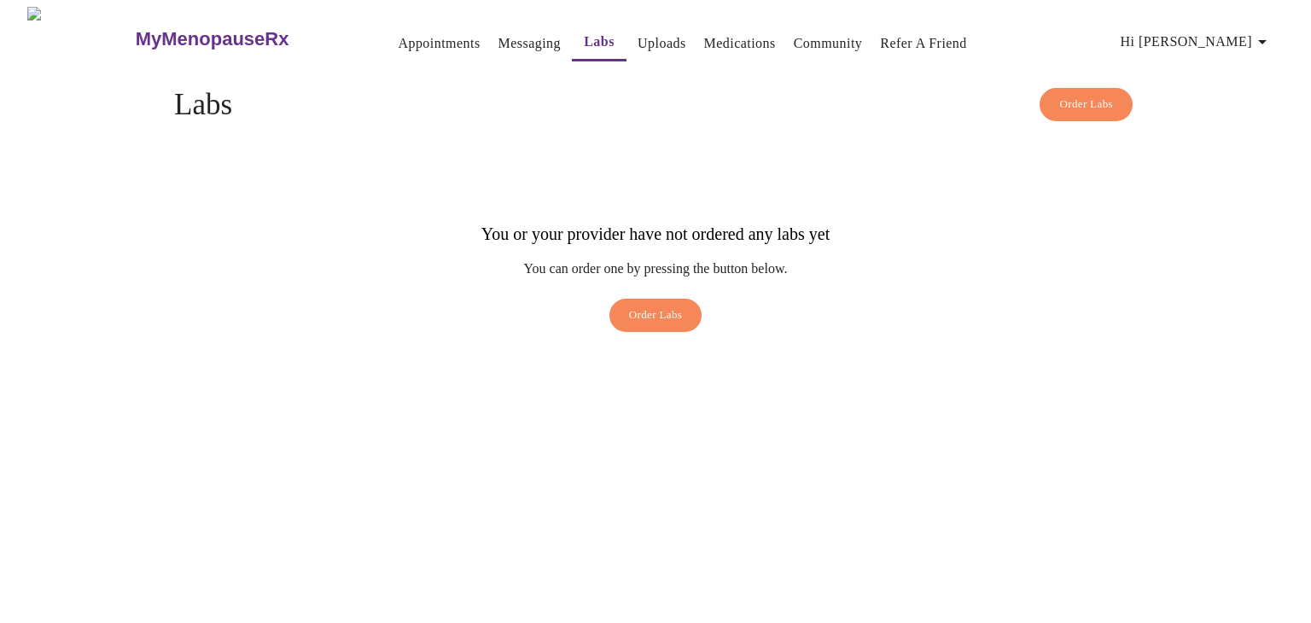
click at [1210, 41] on span "Hi [PERSON_NAME]" at bounding box center [1197, 42] width 152 height 24
click at [1218, 120] on li "Log out" at bounding box center [1231, 128] width 79 height 31
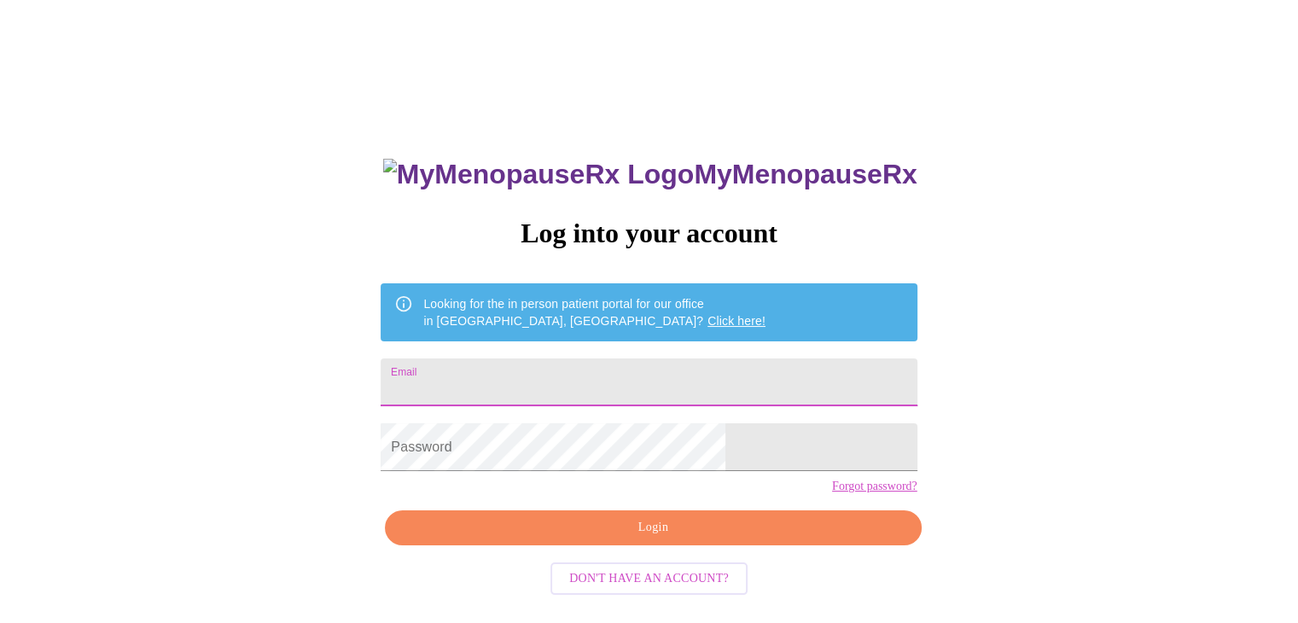
click at [710, 364] on input "Email" at bounding box center [649, 382] width 536 height 48
type input "[EMAIL_ADDRESS][DOMAIN_NAME]"
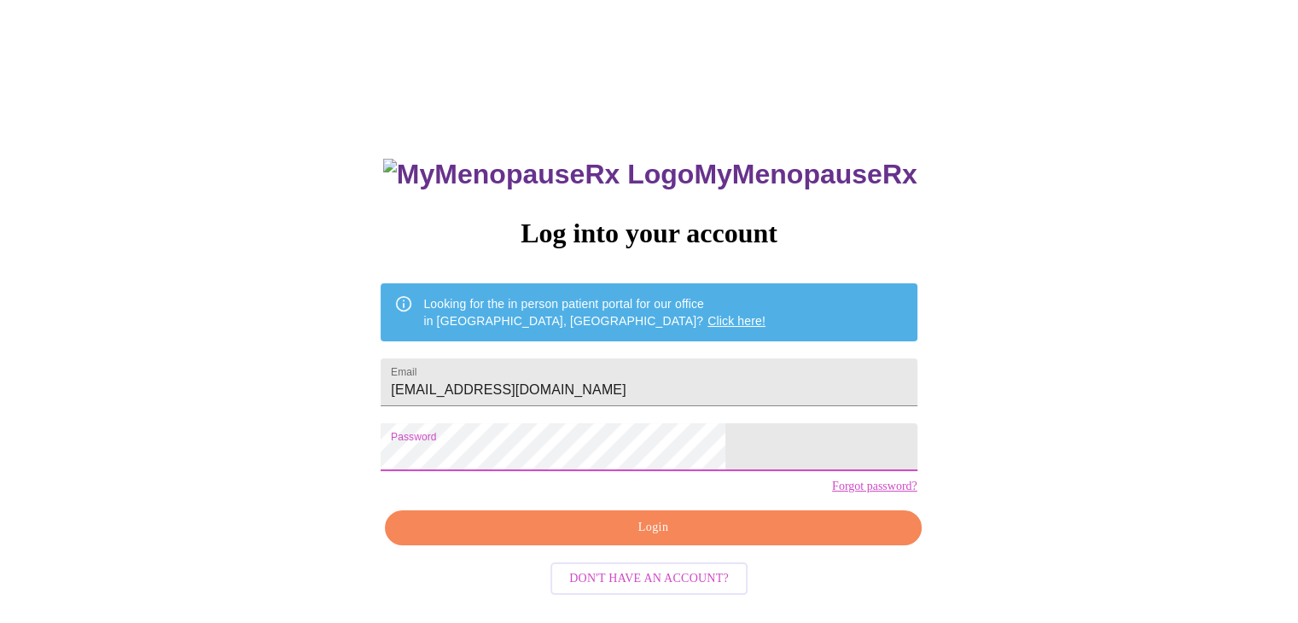
click at [700, 539] on span "Login" at bounding box center [653, 527] width 497 height 21
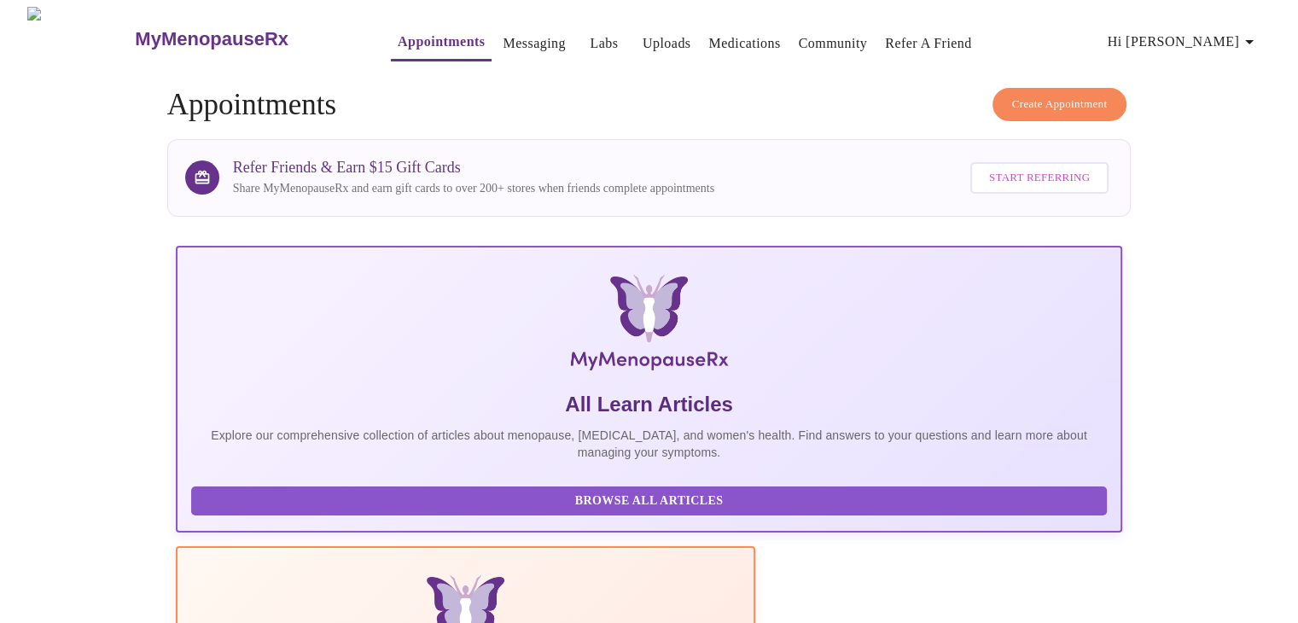
click at [223, 28] on h3 "MyMenopauseRx" at bounding box center [212, 39] width 154 height 22
